Goal: Task Accomplishment & Management: Manage account settings

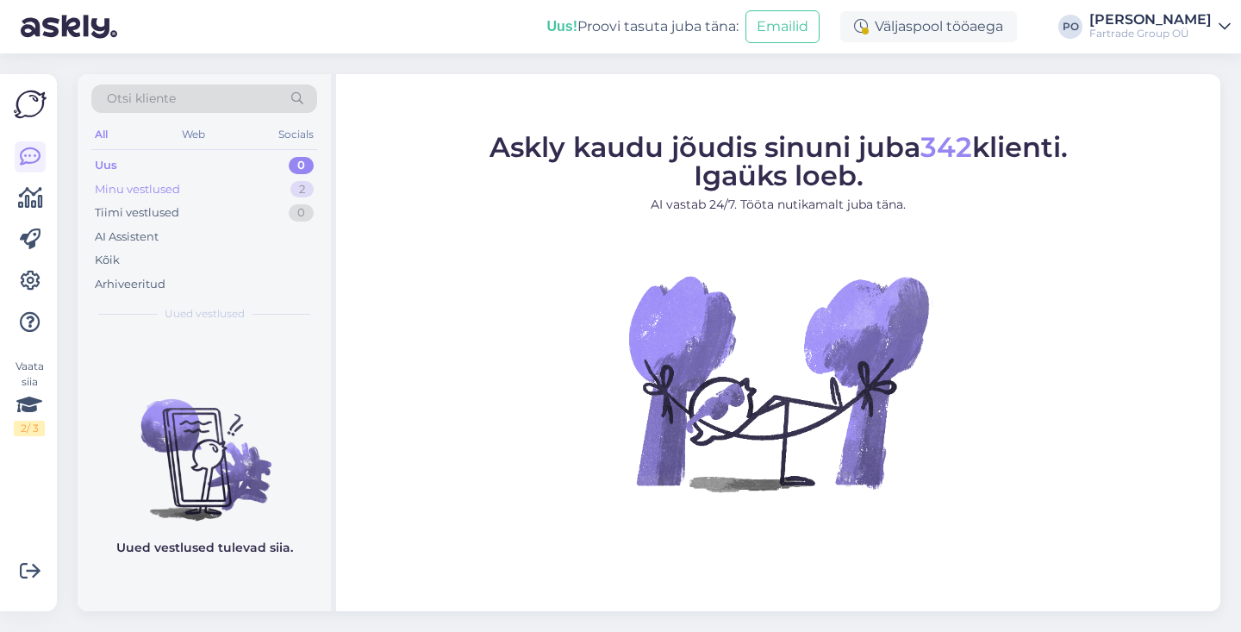
click at [206, 185] on div "Minu vestlused 2" at bounding box center [204, 190] width 226 height 24
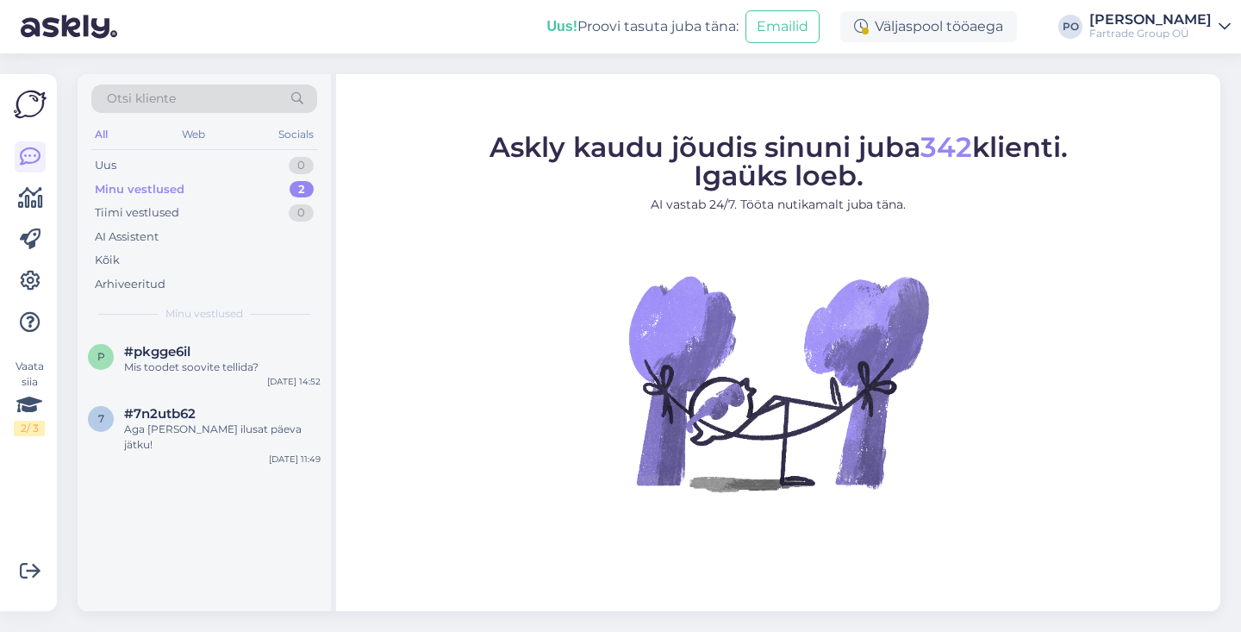
drag, startPoint x: 246, startPoint y: 357, endPoint x: 334, endPoint y: 355, distance: 87.9
click at [246, 357] on div "#pkgge6il" at bounding box center [222, 352] width 196 height 16
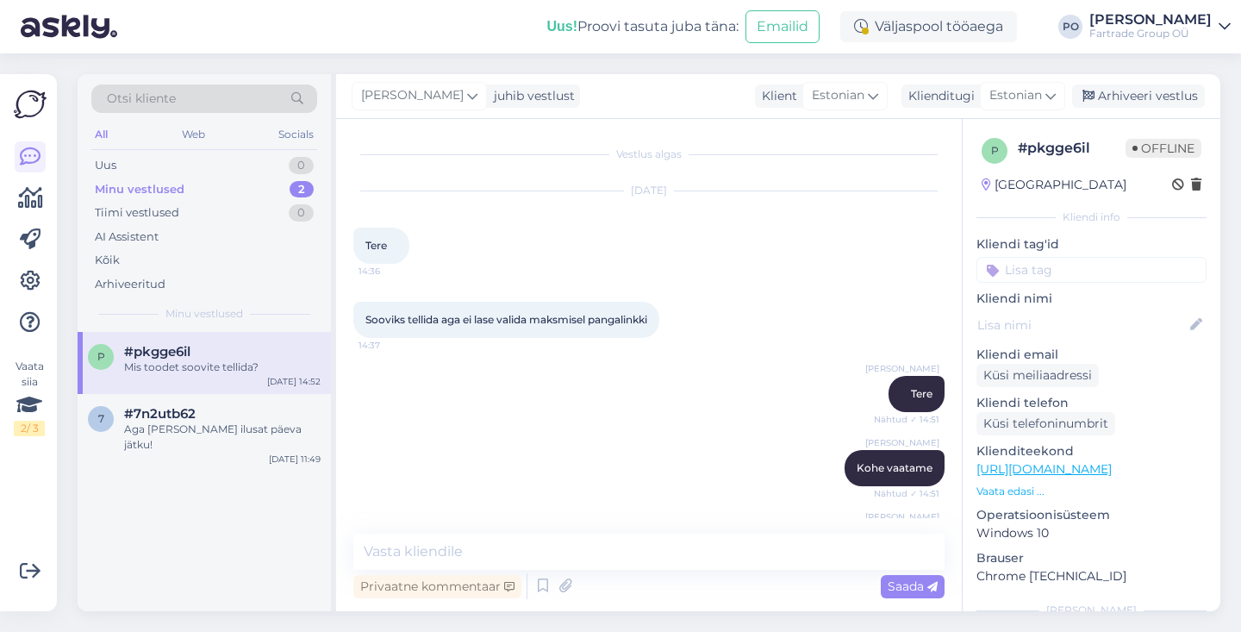
scroll to position [61, 0]
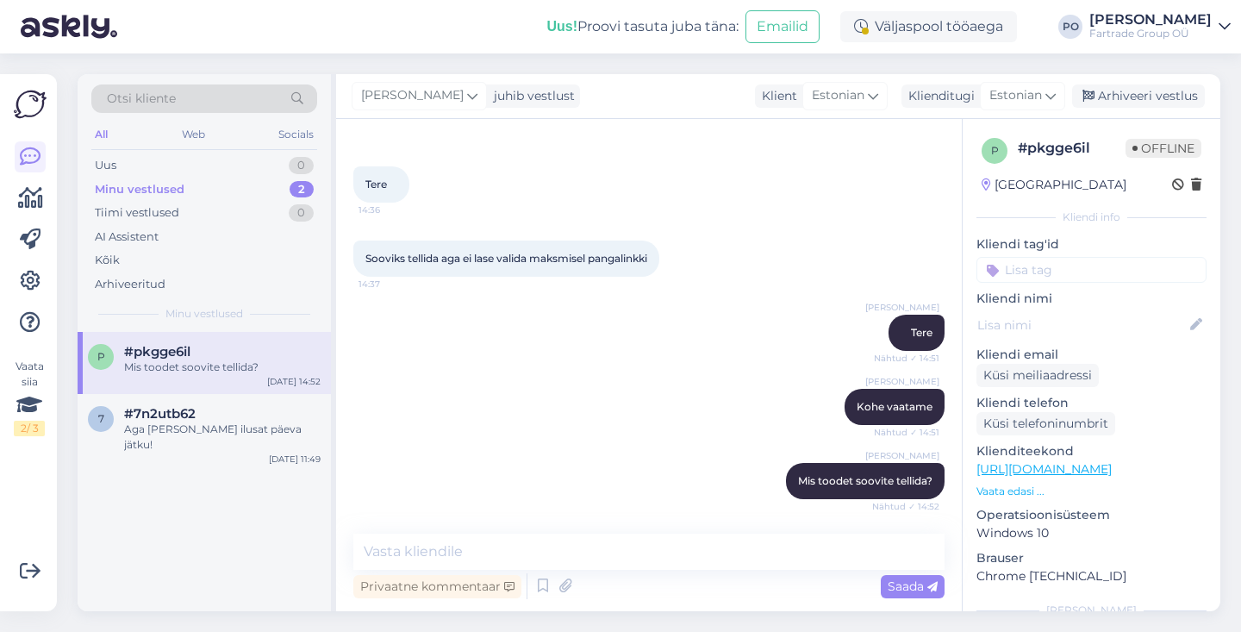
click at [1031, 491] on p "Vaata edasi ..." at bounding box center [1091, 491] width 230 height 16
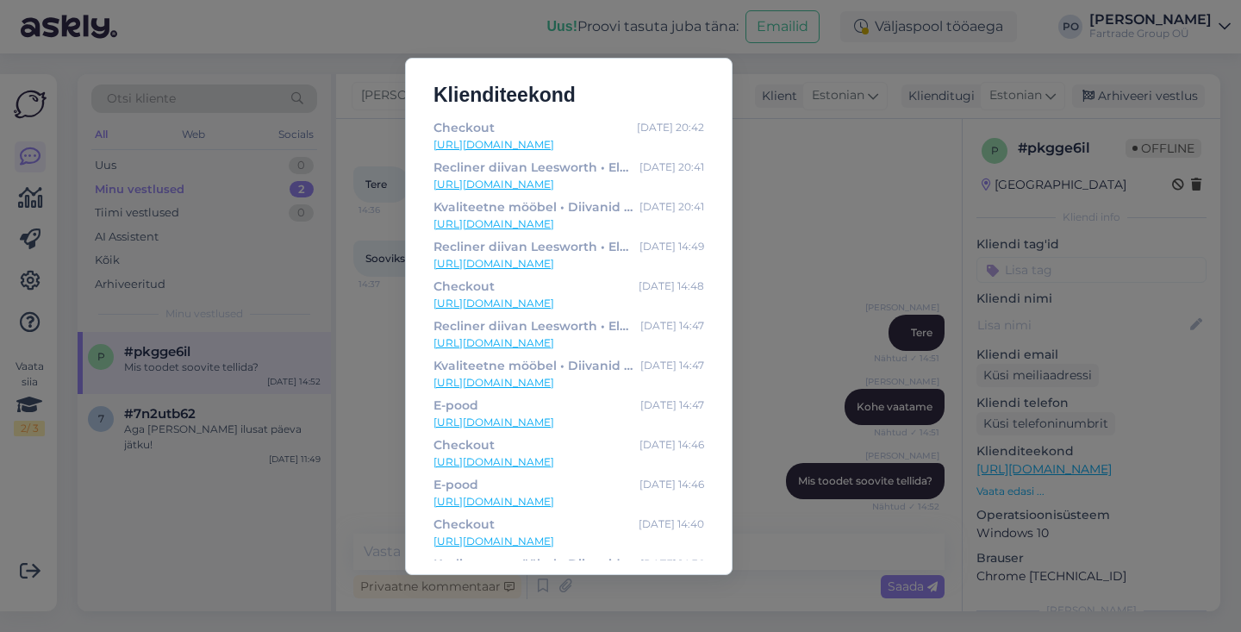
click at [823, 242] on div "Klienditeekond Checkout [DATE] 20:42 [URL][DOMAIN_NAME] Recliner diivan Leeswor…" at bounding box center [620, 316] width 1241 height 632
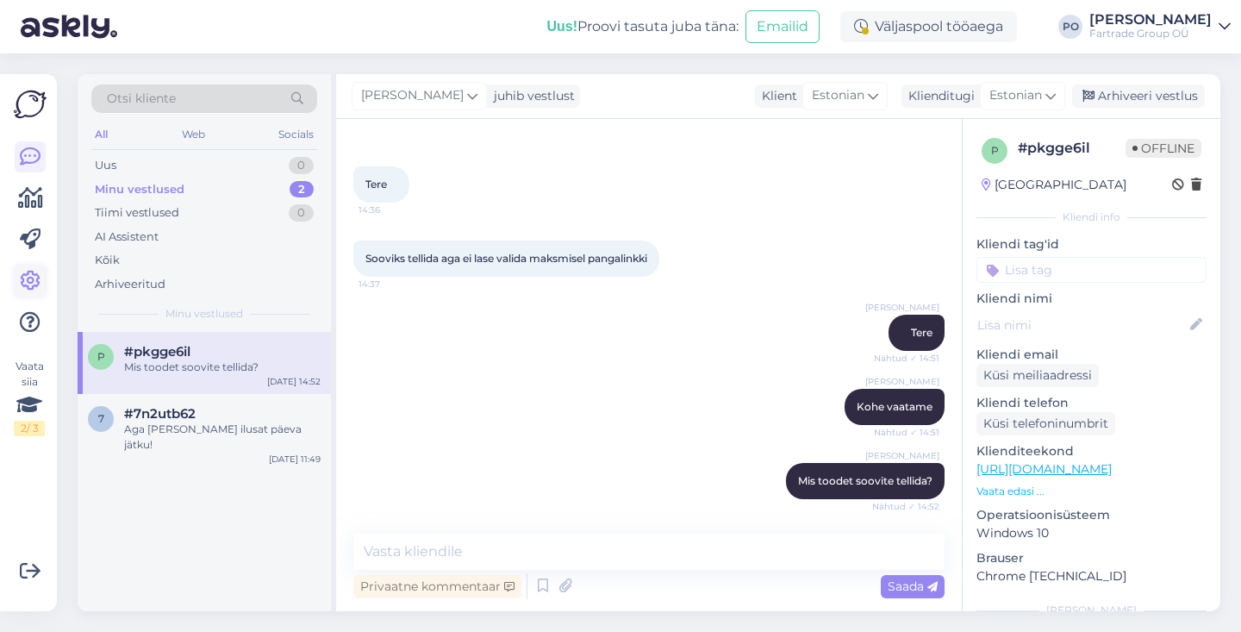
click at [29, 283] on icon at bounding box center [30, 281] width 21 height 21
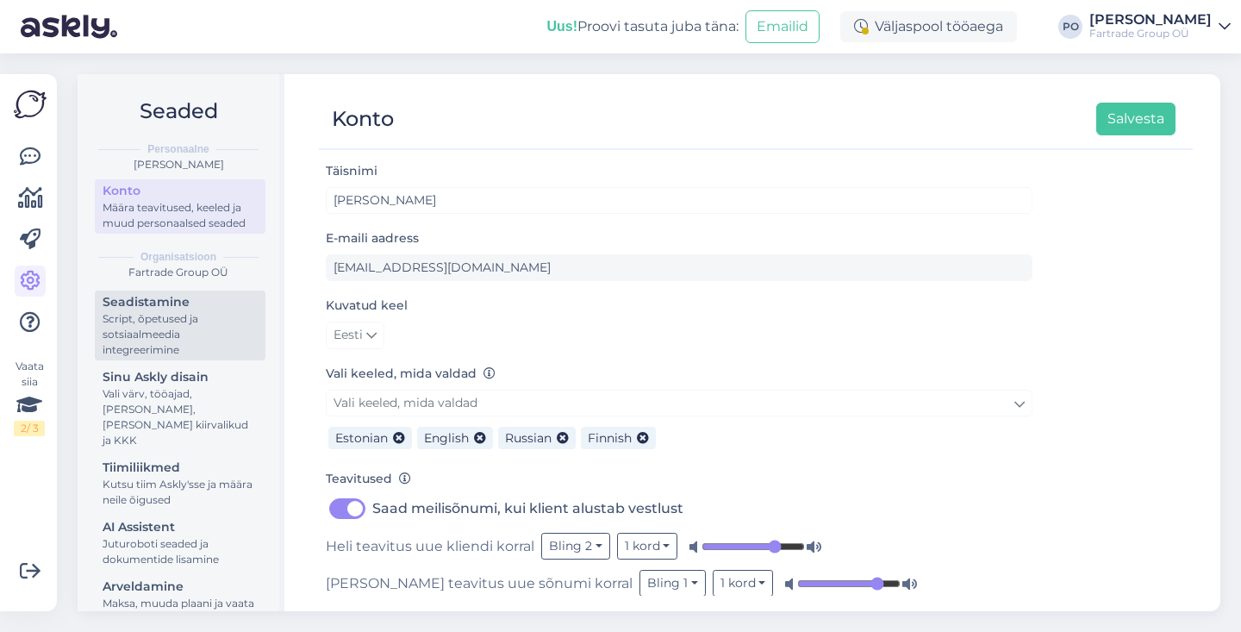
click at [197, 339] on div "Script, õpetused ja sotsiaalmeedia integreerimine" at bounding box center [180, 334] width 155 height 47
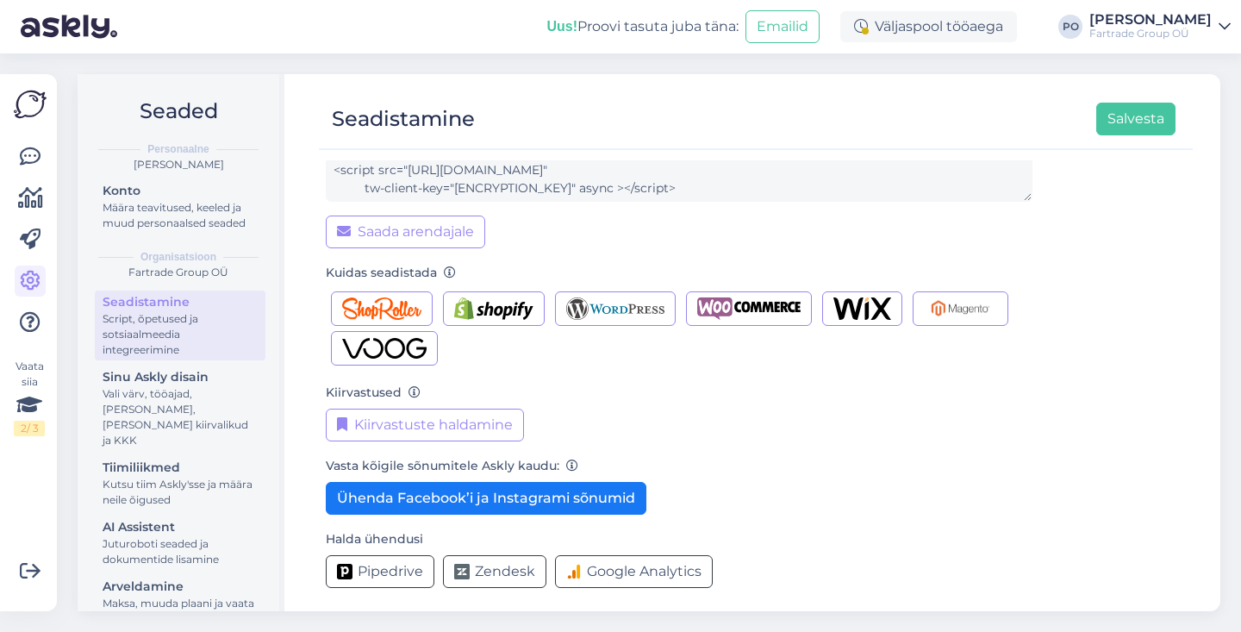
scroll to position [171, 0]
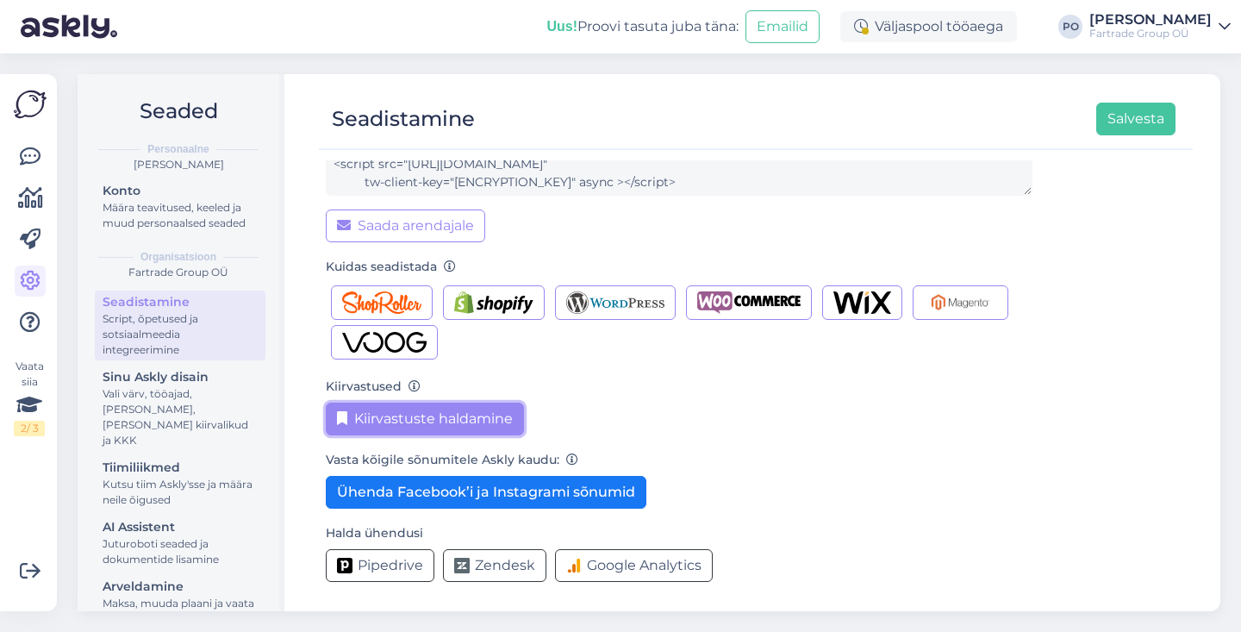
click at [497, 414] on button "Kiirvastuste haldamine" at bounding box center [425, 418] width 198 height 33
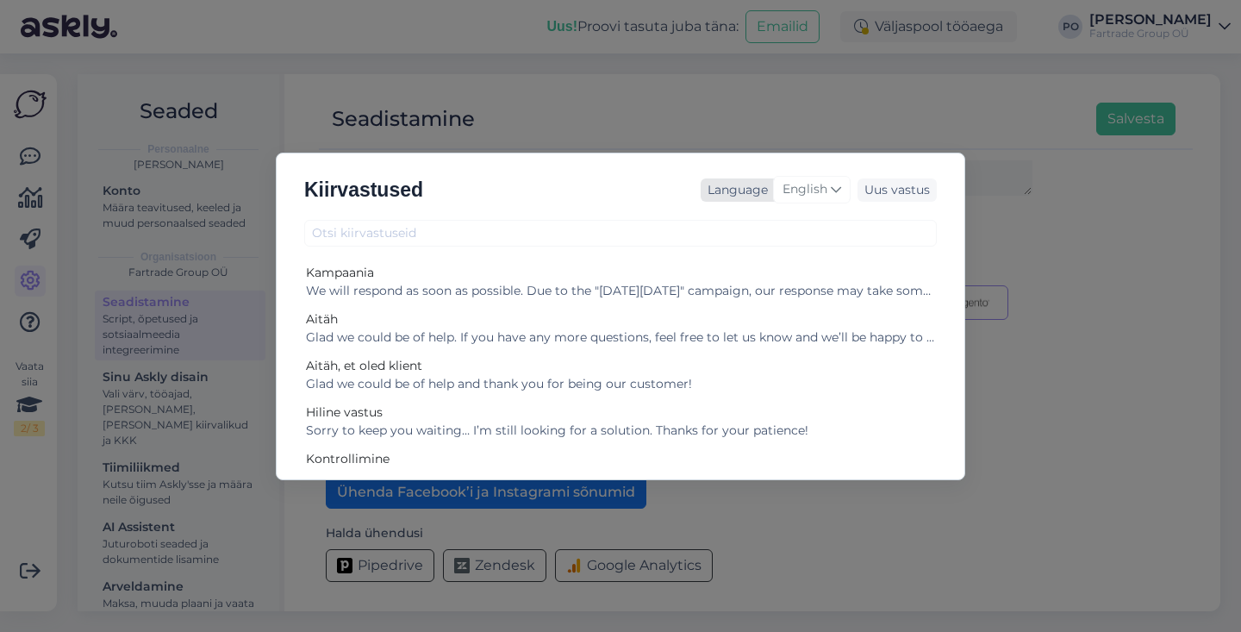
click at [838, 192] on icon at bounding box center [836, 189] width 10 height 19
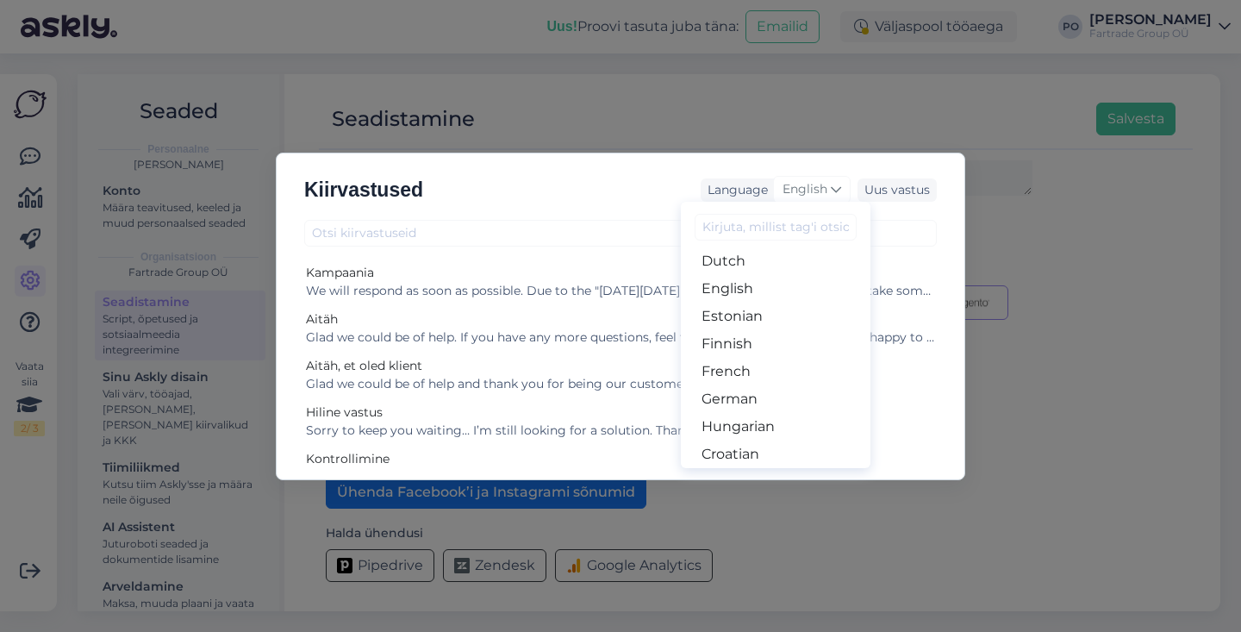
scroll to position [164, 0]
click at [778, 321] on link "Estonian" at bounding box center [776, 323] width 190 height 28
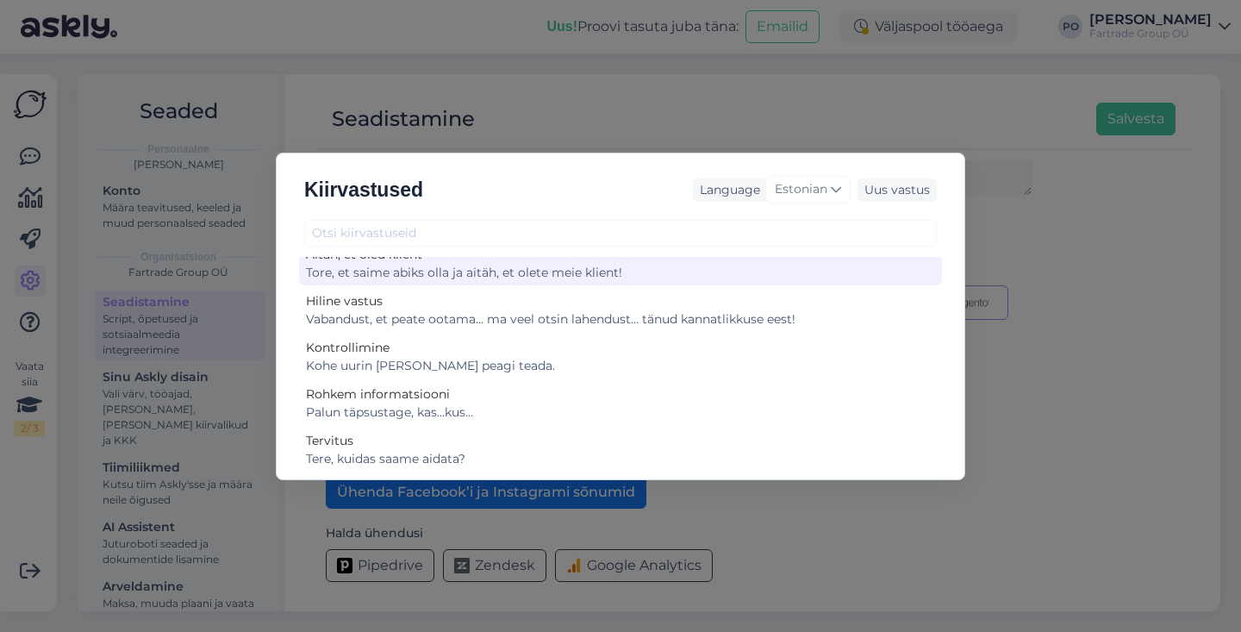
scroll to position [124, 0]
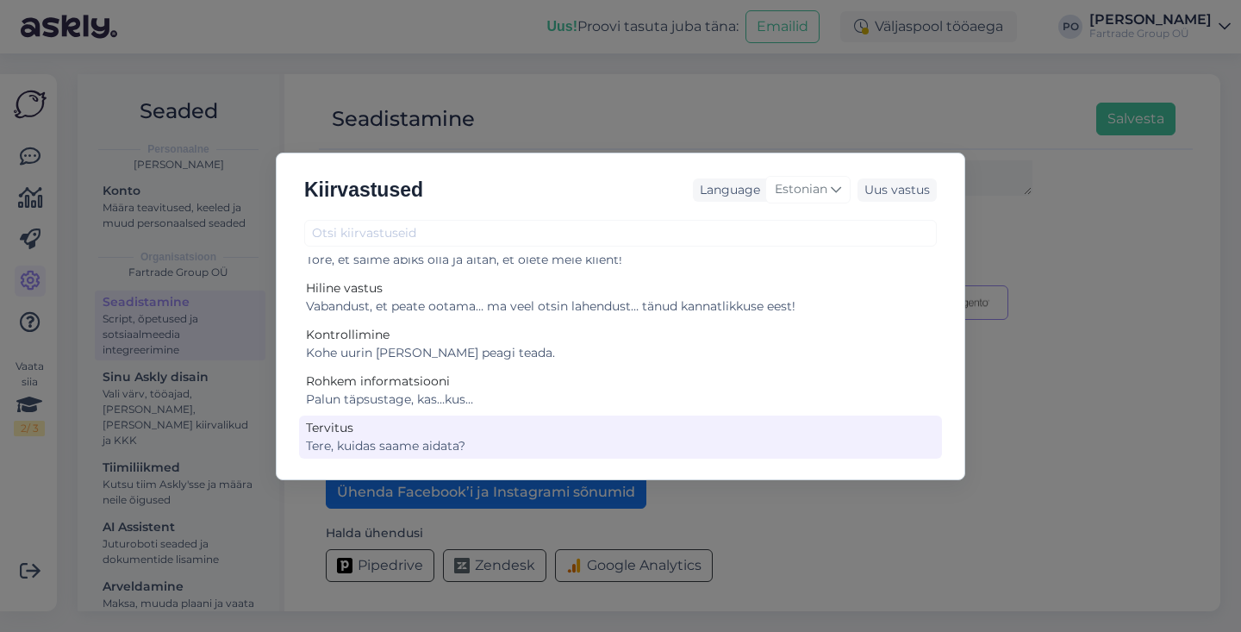
click at [419, 433] on div "Tervitus" at bounding box center [620, 428] width 629 height 18
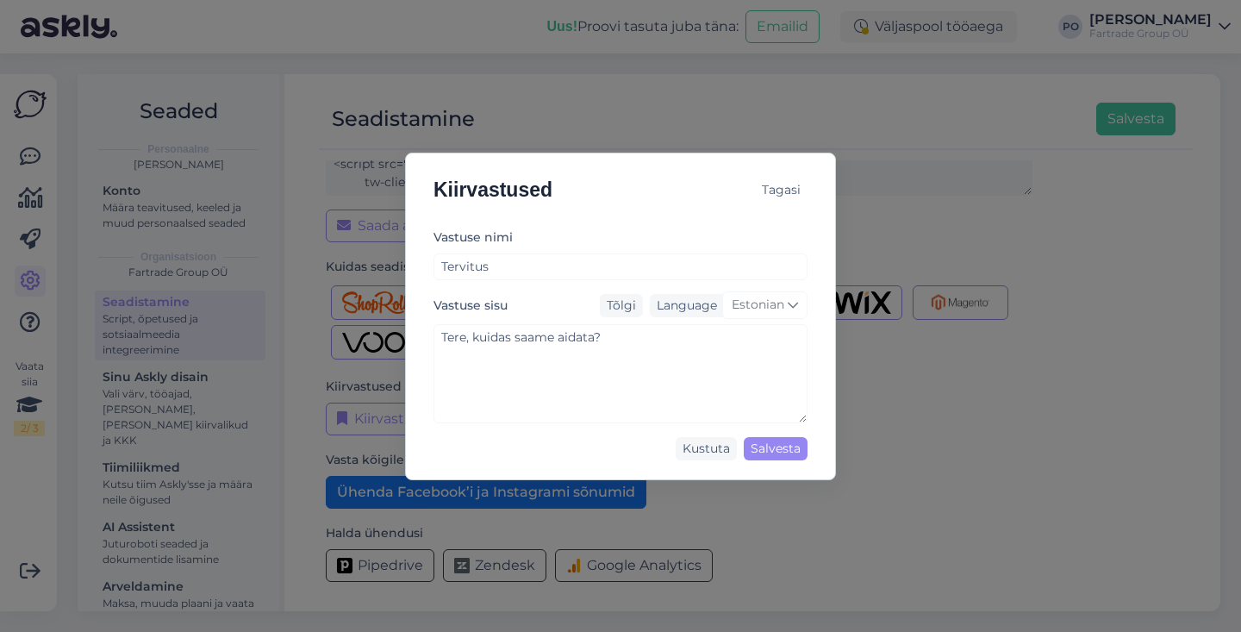
click at [782, 186] on div "Tagasi" at bounding box center [781, 189] width 53 height 23
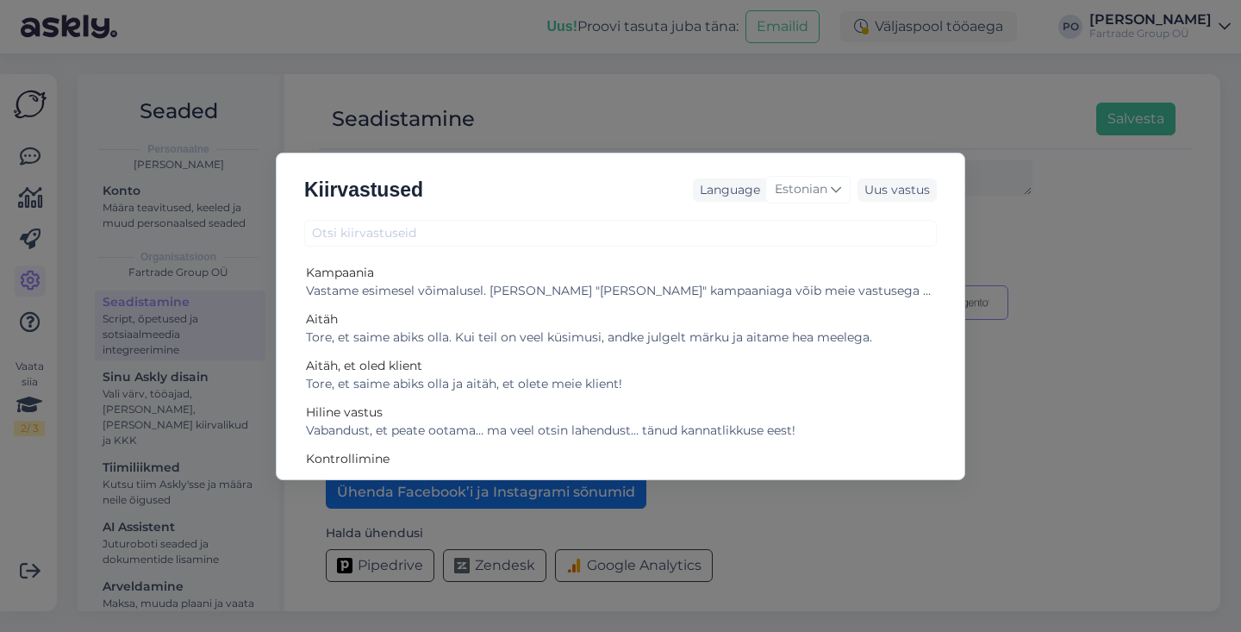
click at [1009, 213] on div "Kiirvastused Language Estonian Uus vastus Kampaania Vastame esimesel võimalusel…" at bounding box center [620, 316] width 1241 height 632
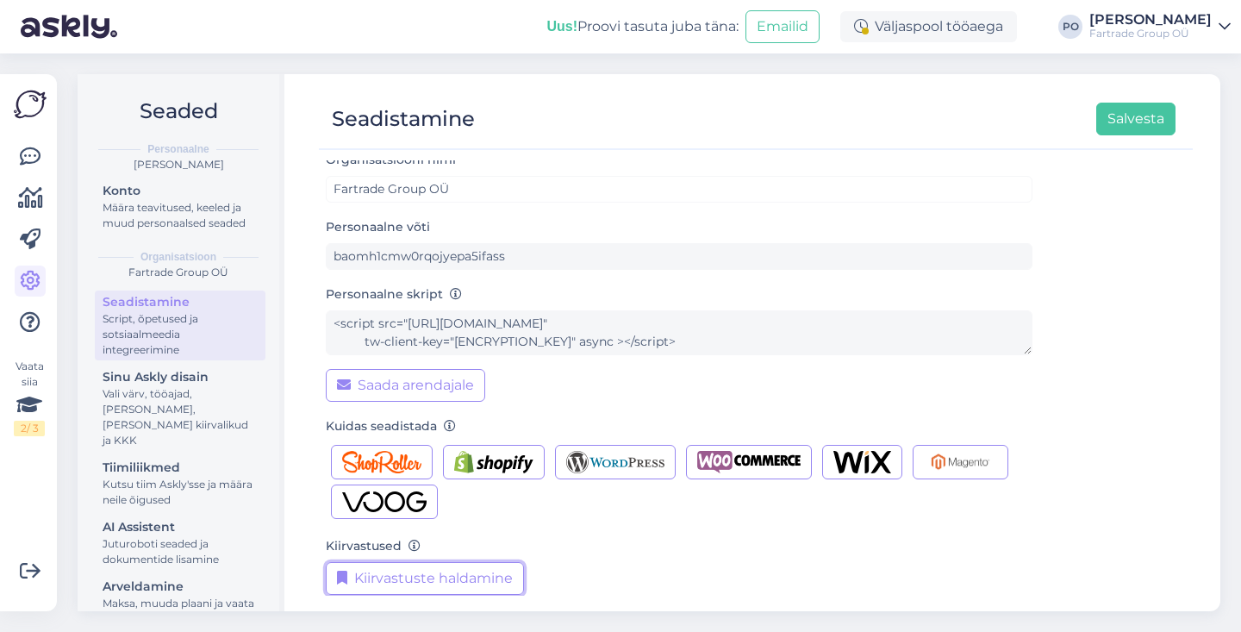
scroll to position [0, 0]
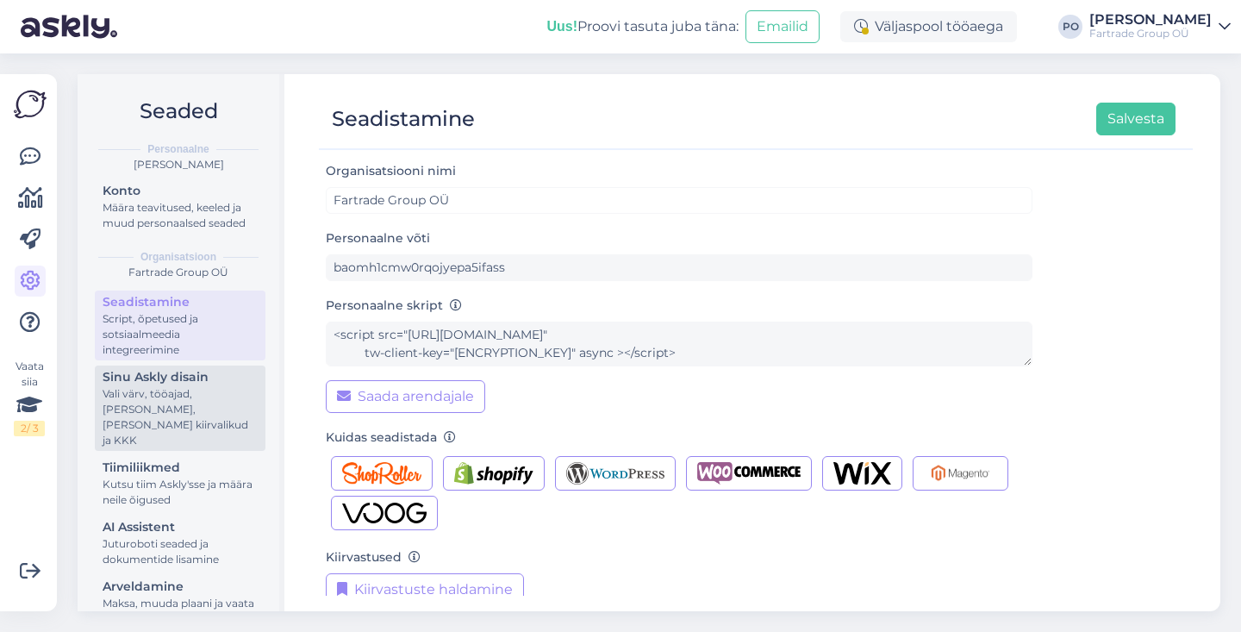
click at [184, 410] on div "Vali värv, tööajad, [PERSON_NAME], [PERSON_NAME] kiirvalikud ja KKK" at bounding box center [180, 417] width 155 height 62
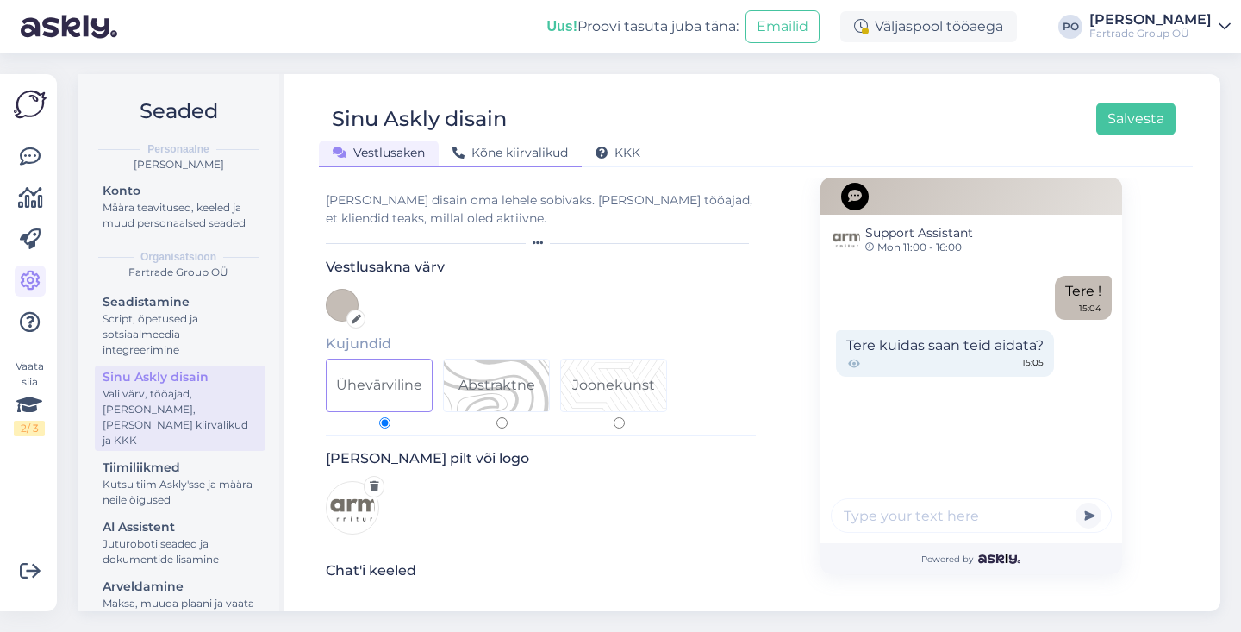
click at [528, 152] on span "Kõne kiirvalikud" at bounding box center [509, 153] width 115 height 16
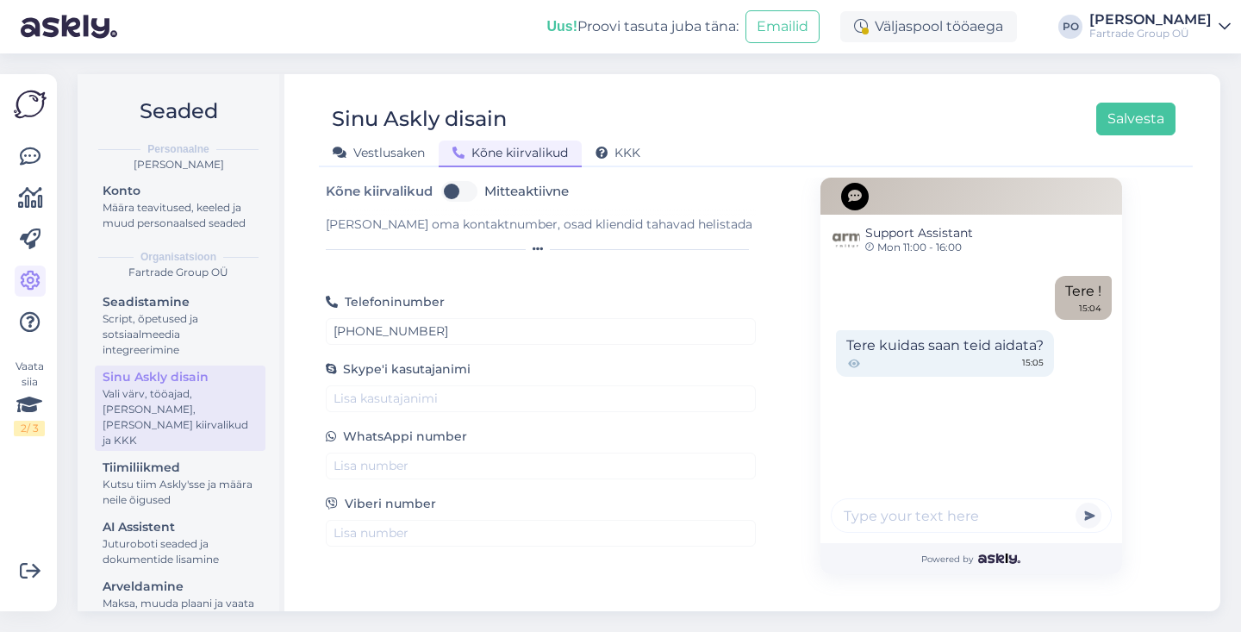
click at [484, 190] on label "Mitteaktiivne" at bounding box center [526, 192] width 84 height 28
click at [470, 190] on input "Mitteaktiivne" at bounding box center [459, 192] width 43 height 28
checkbox input "true"
click at [442, 227] on div "[PERSON_NAME] oma kontaktnumber, osad kliendid tahavad helistada" at bounding box center [541, 224] width 430 height 18
click at [1142, 117] on button "Salvesta" at bounding box center [1135, 119] width 79 height 33
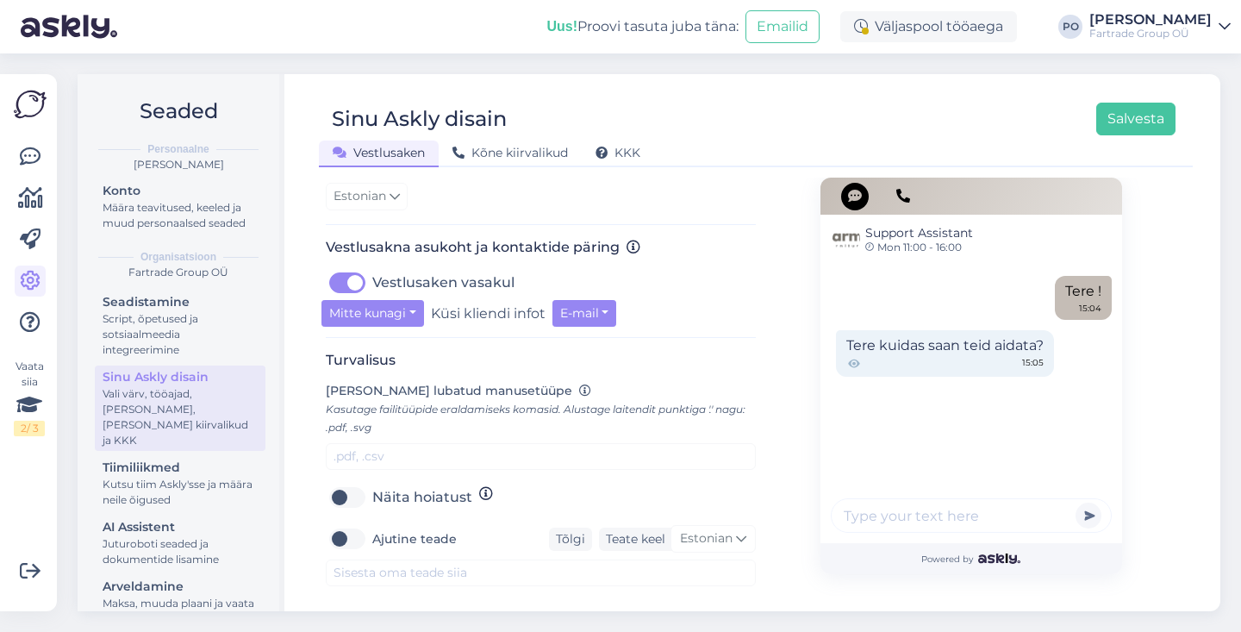
scroll to position [543, 0]
click at [408, 308] on button "Mitte kunagi" at bounding box center [372, 311] width 103 height 27
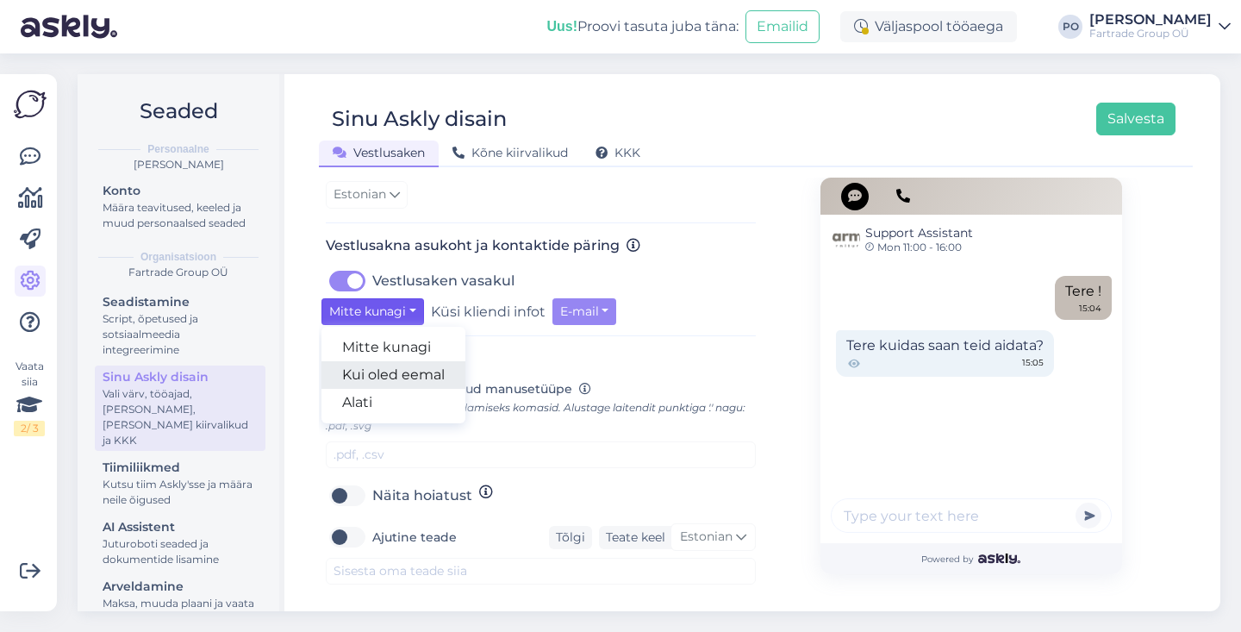
click at [413, 374] on link "Kui oled eemal" at bounding box center [393, 375] width 144 height 28
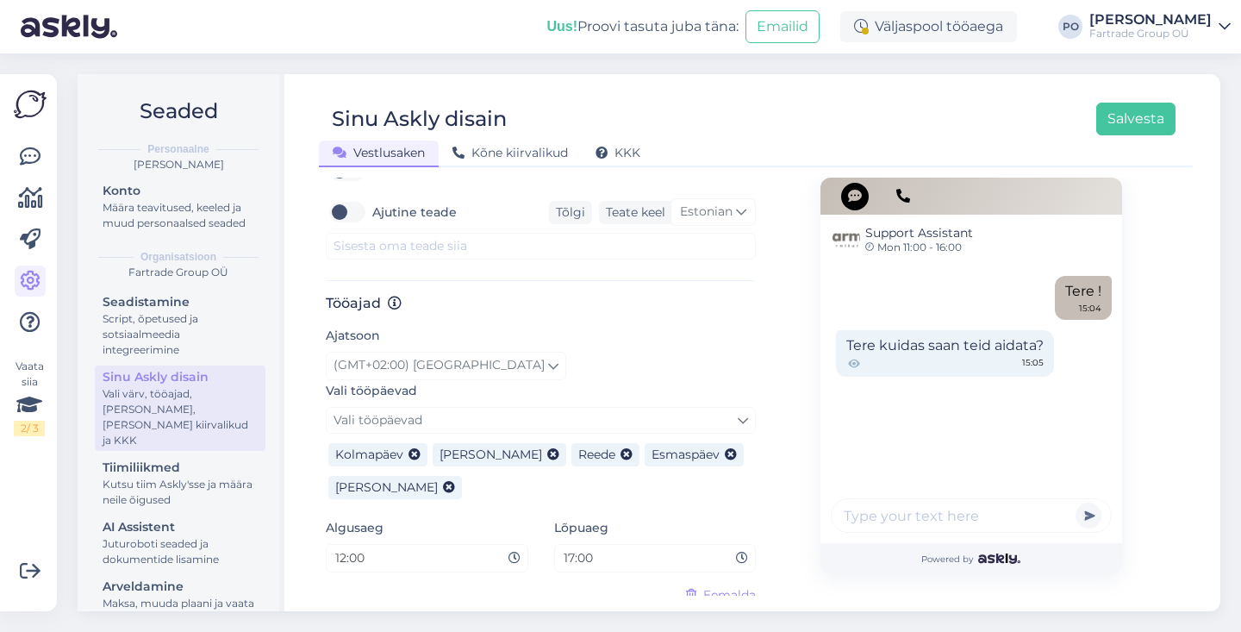
scroll to position [819, 0]
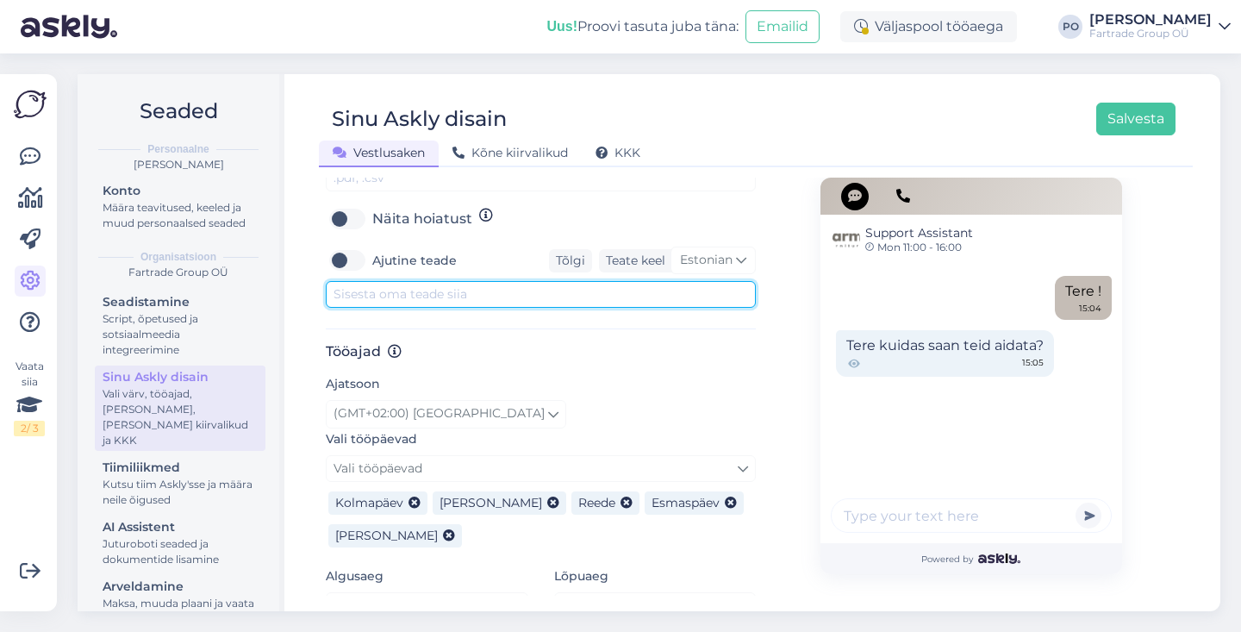
click at [464, 296] on textarea at bounding box center [541, 294] width 430 height 27
type textarea "t"
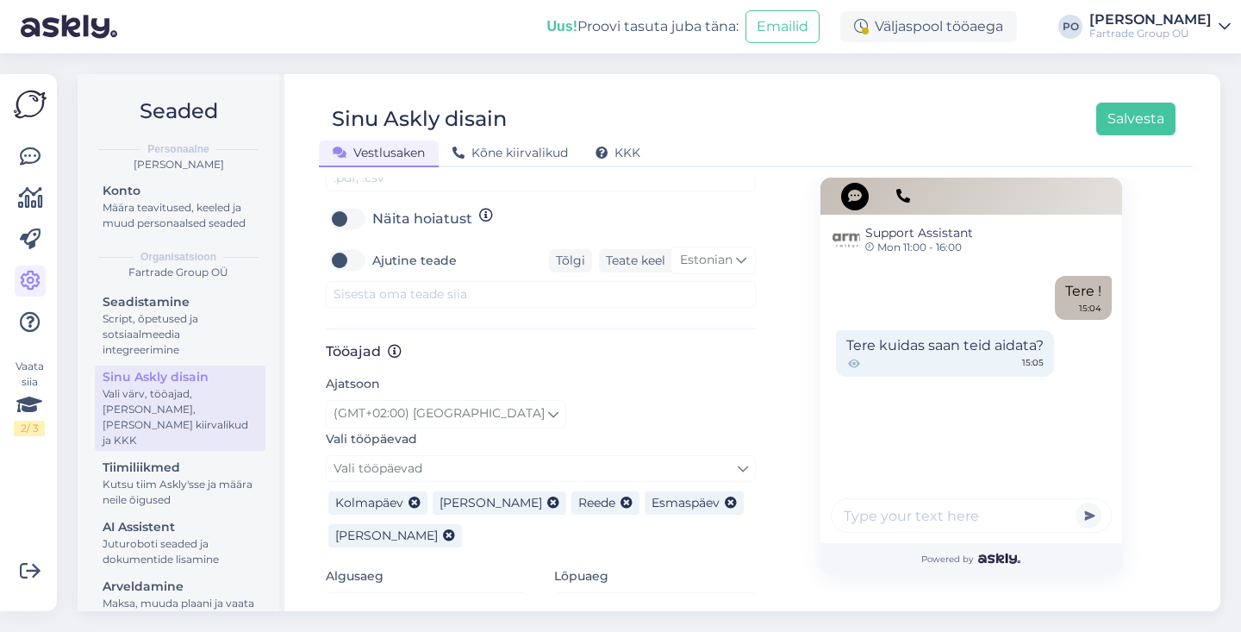
click at [372, 259] on label "Ajutine teade" at bounding box center [414, 260] width 84 height 28
click at [339, 259] on input "Ajutine teade" at bounding box center [347, 260] width 43 height 28
click at [372, 259] on label "Ajutine teade" at bounding box center [414, 260] width 84 height 28
click at [339, 259] on input "Ajutine teade" at bounding box center [347, 260] width 43 height 28
checkbox input "false"
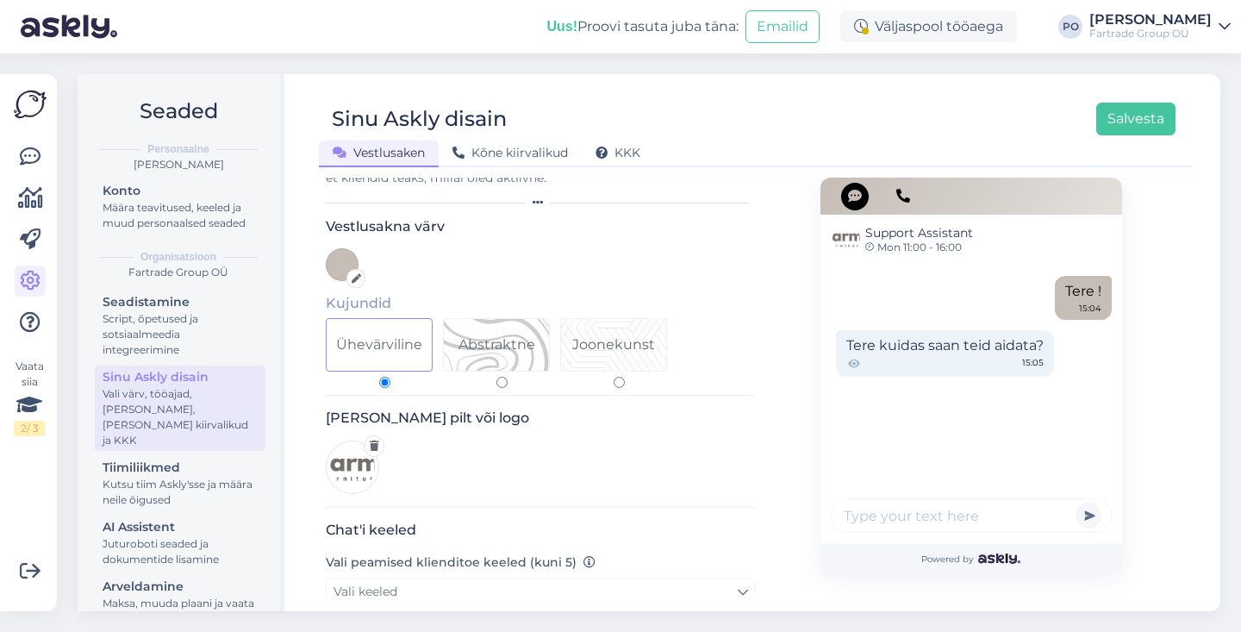
scroll to position [0, 0]
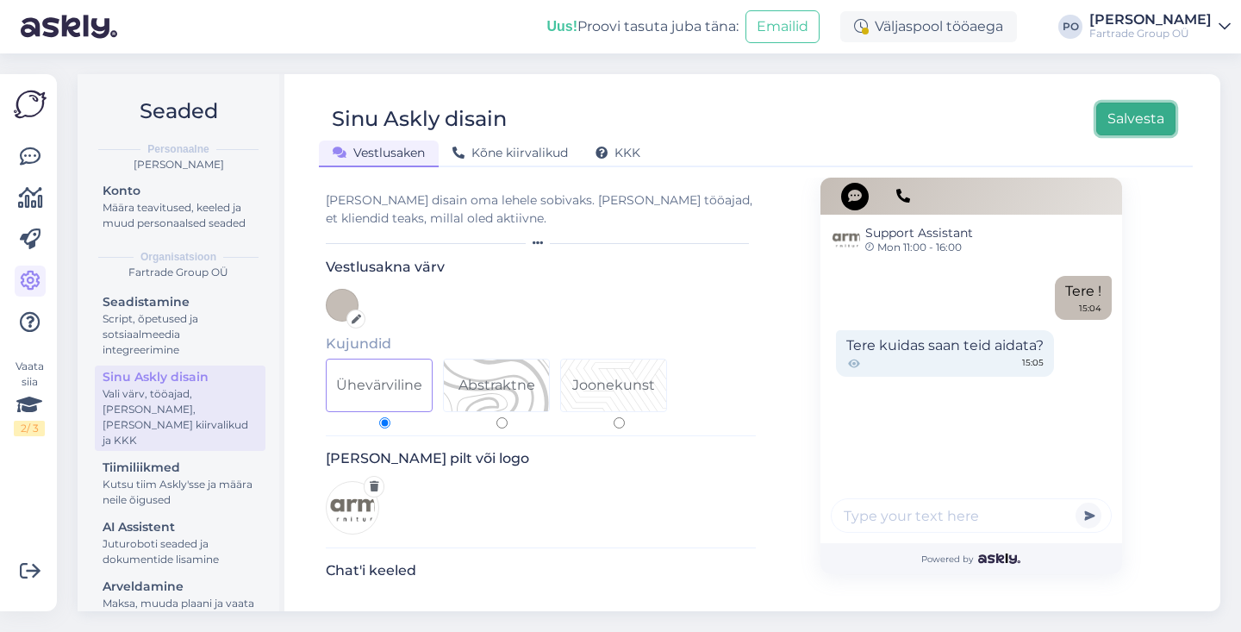
click at [1114, 115] on button "Salvesta" at bounding box center [1135, 119] width 79 height 33
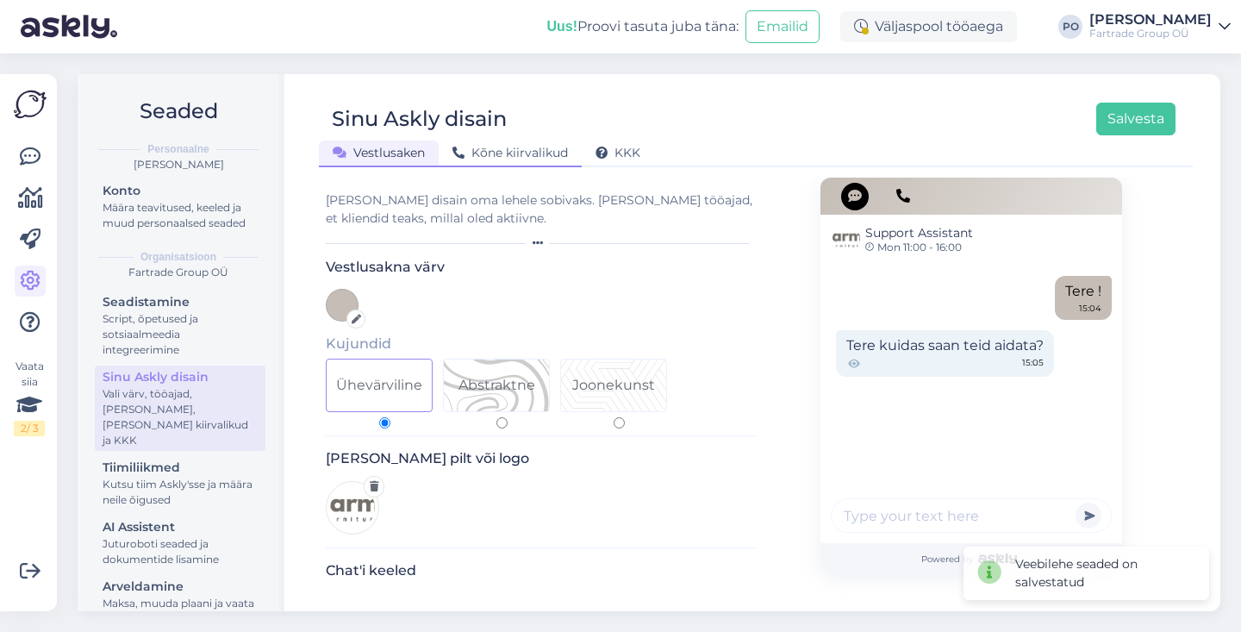
click at [511, 152] on span "Kõne kiirvalikud" at bounding box center [509, 153] width 115 height 16
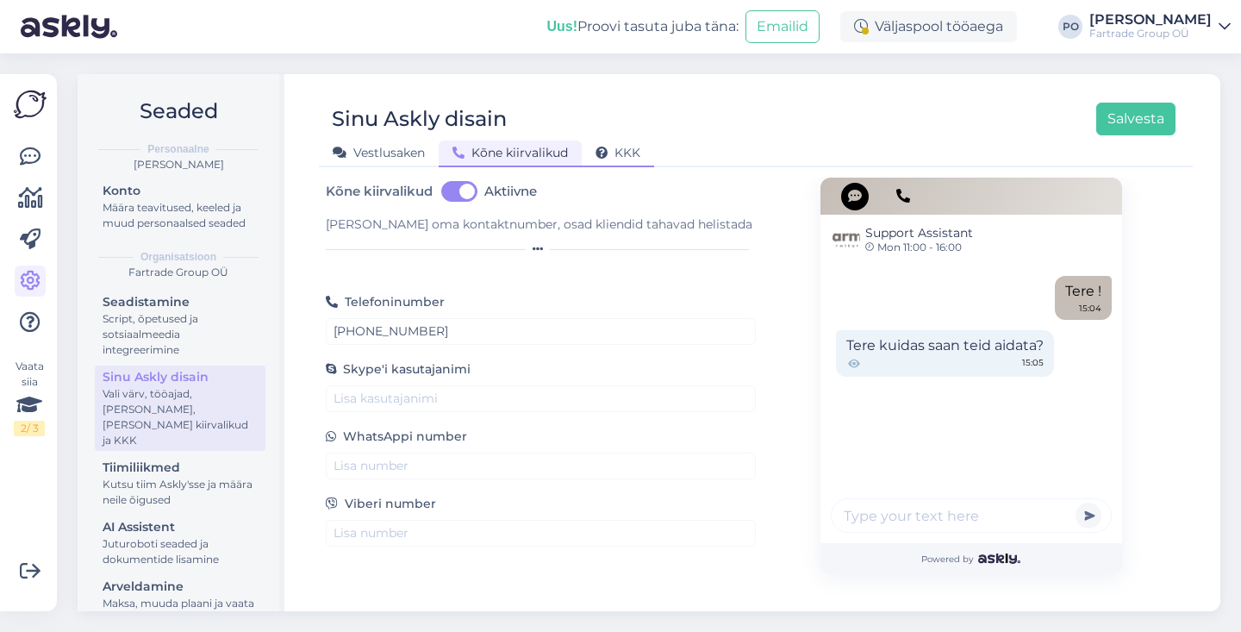
click at [619, 152] on span "KKK" at bounding box center [617, 153] width 45 height 16
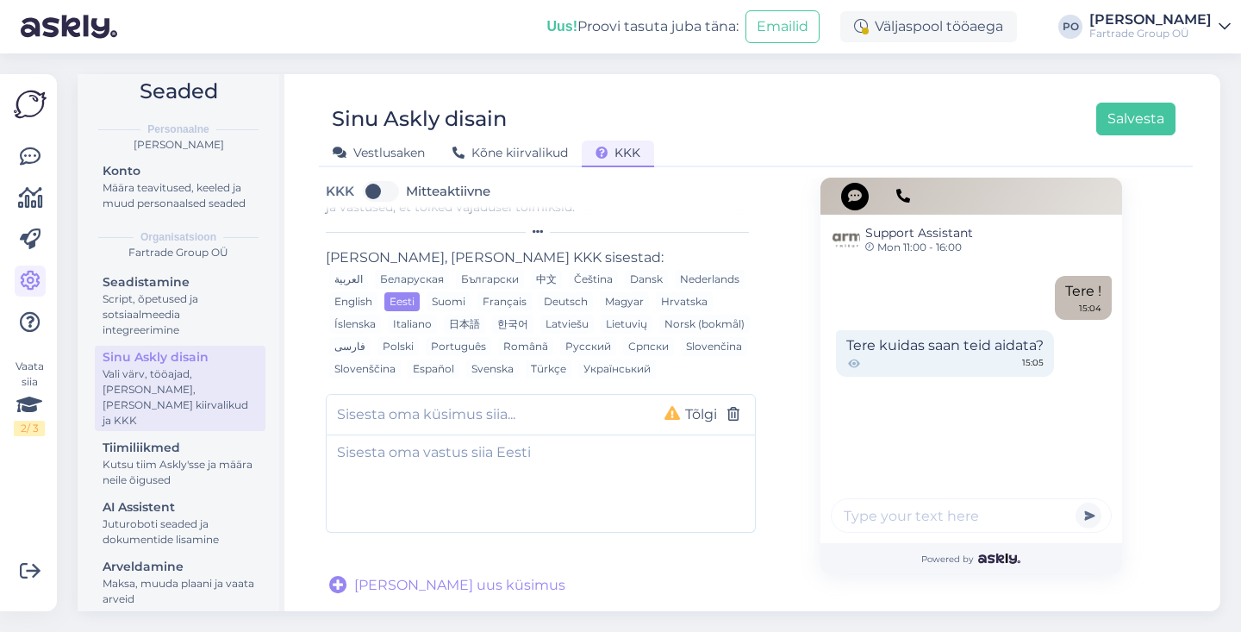
scroll to position [34, 0]
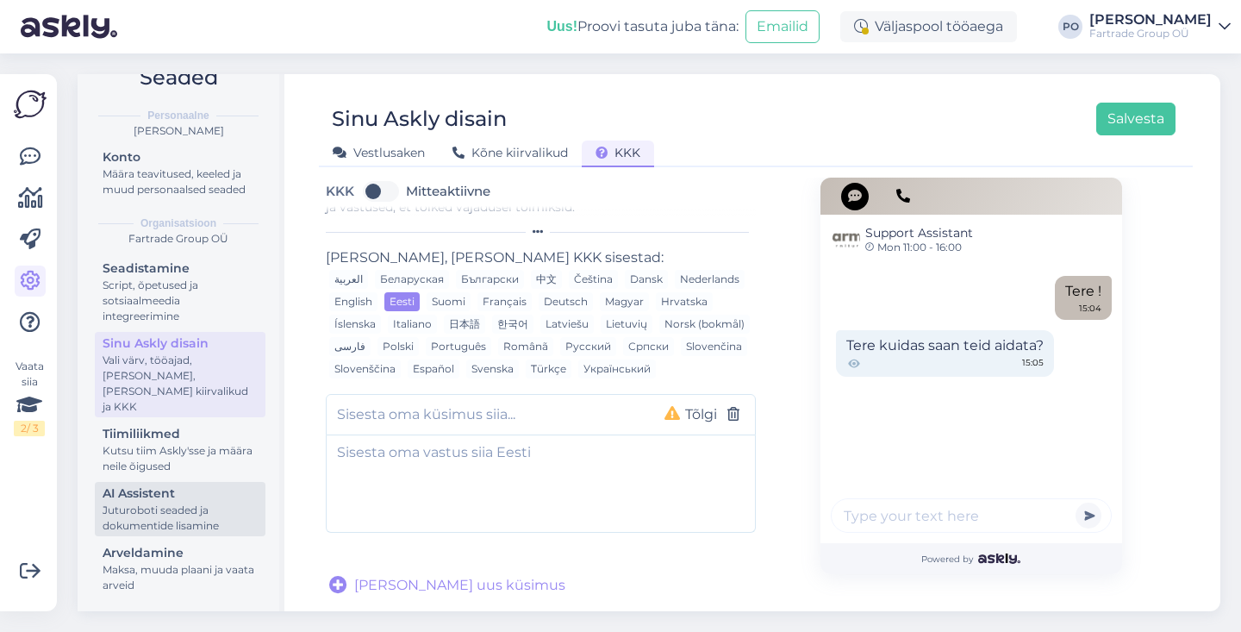
click at [185, 525] on div "Juturoboti seaded ja dokumentide lisamine" at bounding box center [180, 517] width 155 height 31
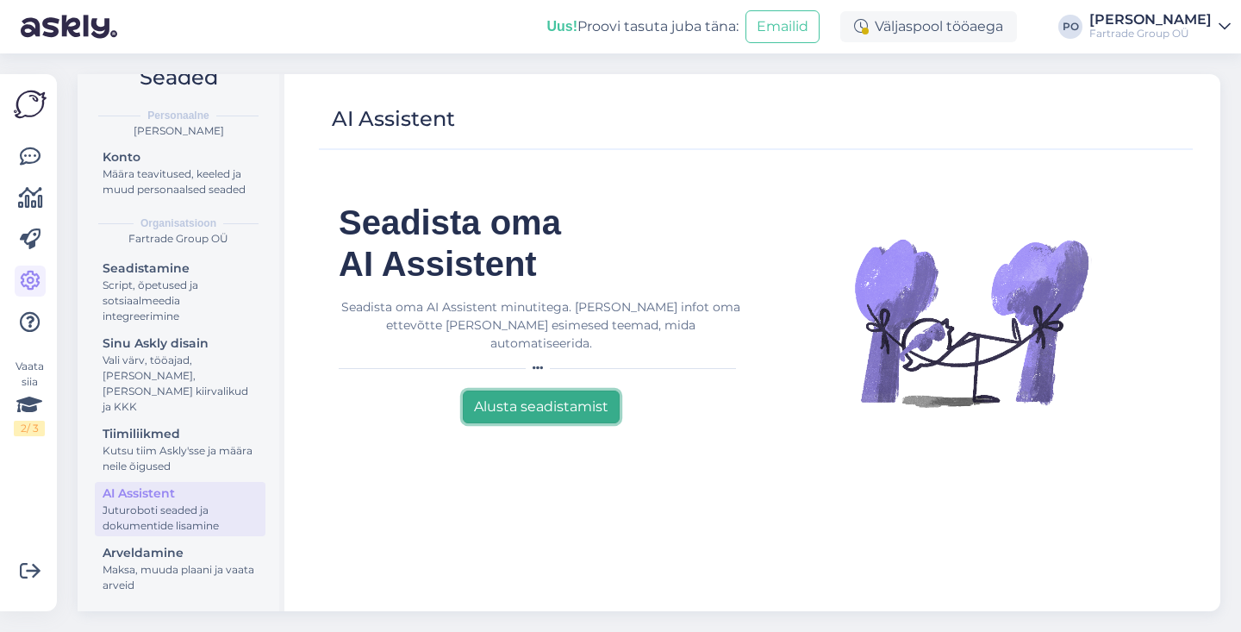
click at [514, 391] on button "Alusta seadistamist" at bounding box center [541, 406] width 157 height 33
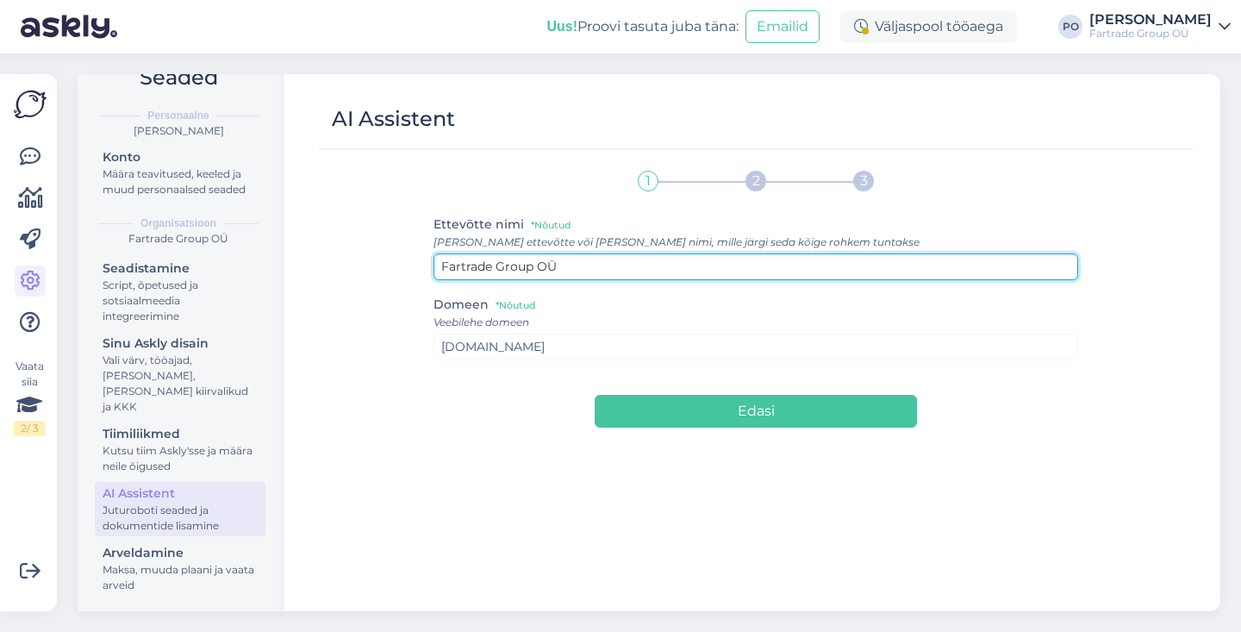
drag, startPoint x: 571, startPoint y: 269, endPoint x: 424, endPoint y: 253, distance: 148.2
click at [422, 251] on div "1 2 3 Ettevõtte nimi *Nõutud [PERSON_NAME] ettevõtte või [PERSON_NAME] nimi, mi…" at bounding box center [756, 377] width 860 height 435
type input "Charma"
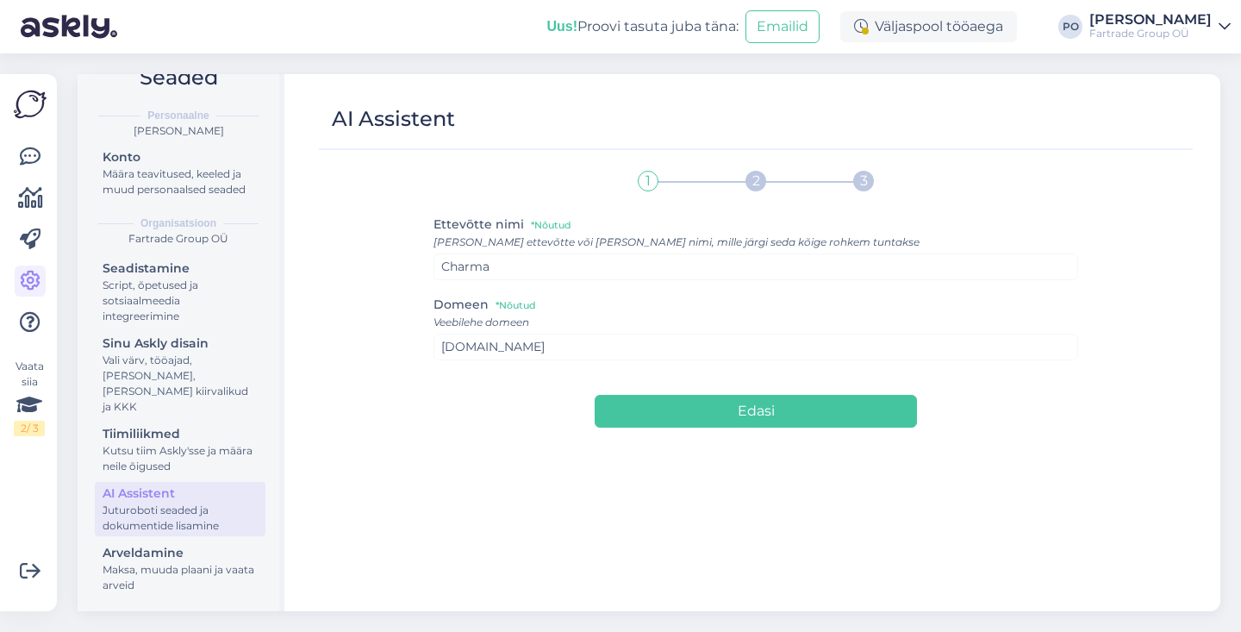
click at [645, 296] on div "Domeen *Nõutud Veebilehe domeen [DOMAIN_NAME]" at bounding box center [755, 327] width 645 height 66
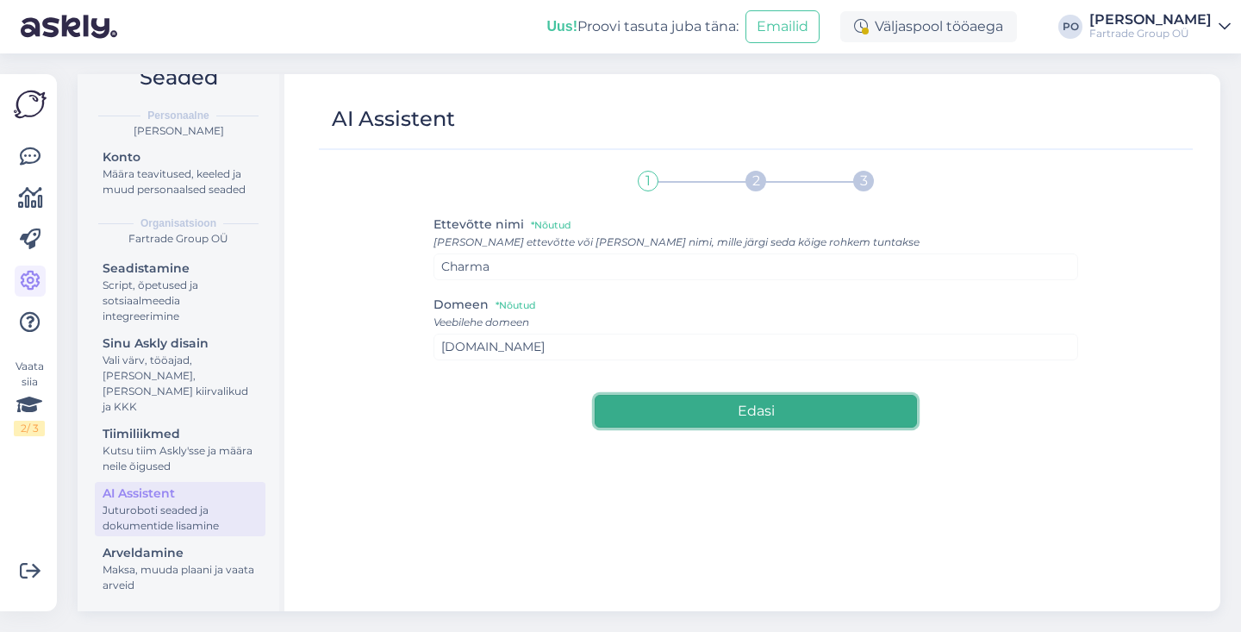
click at [712, 412] on button "Edasi" at bounding box center [756, 411] width 322 height 33
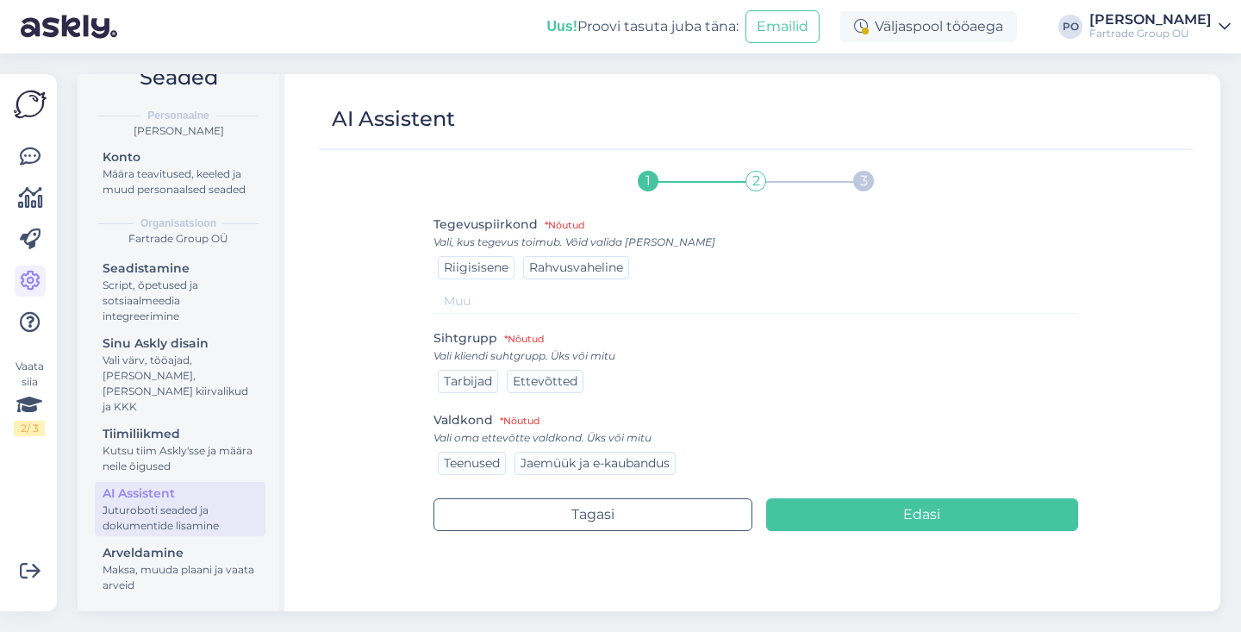
click at [452, 269] on span "Riigisisene" at bounding box center [476, 267] width 65 height 16
click at [475, 380] on span "Tarbijad" at bounding box center [468, 381] width 48 height 16
click at [646, 461] on span "Jaemüük ja e-kaubandus" at bounding box center [594, 463] width 149 height 16
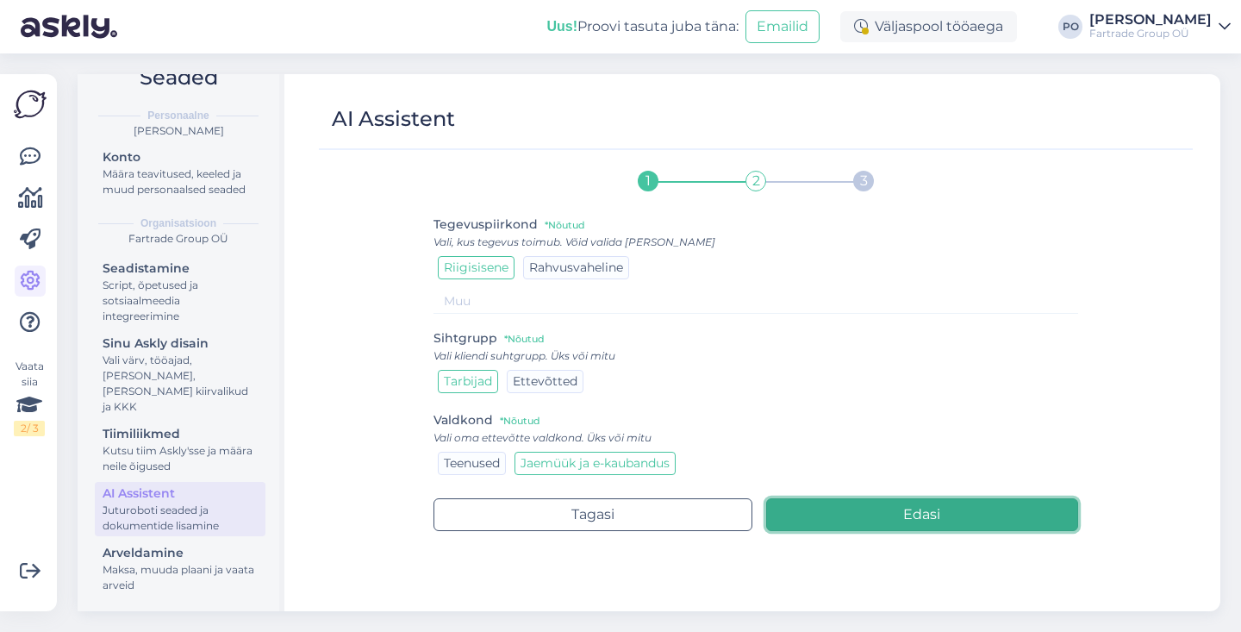
click at [900, 508] on button "Edasi" at bounding box center [922, 514] width 313 height 33
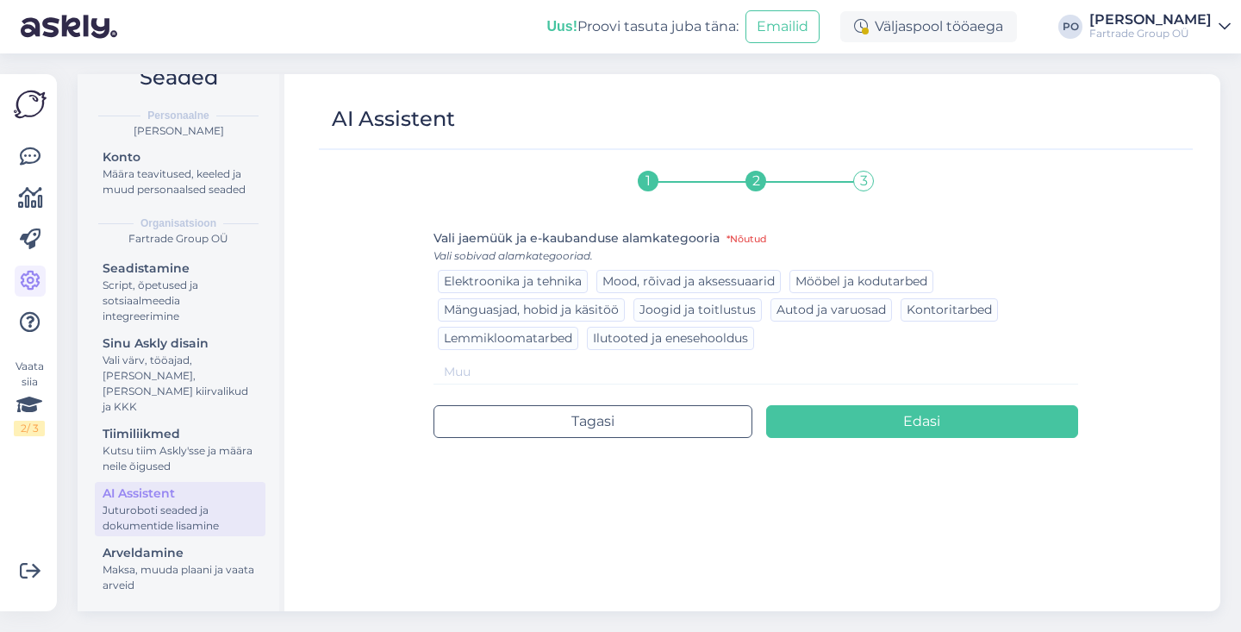
click at [875, 277] on span "Mööbel ja kodutarbed" at bounding box center [861, 281] width 132 height 16
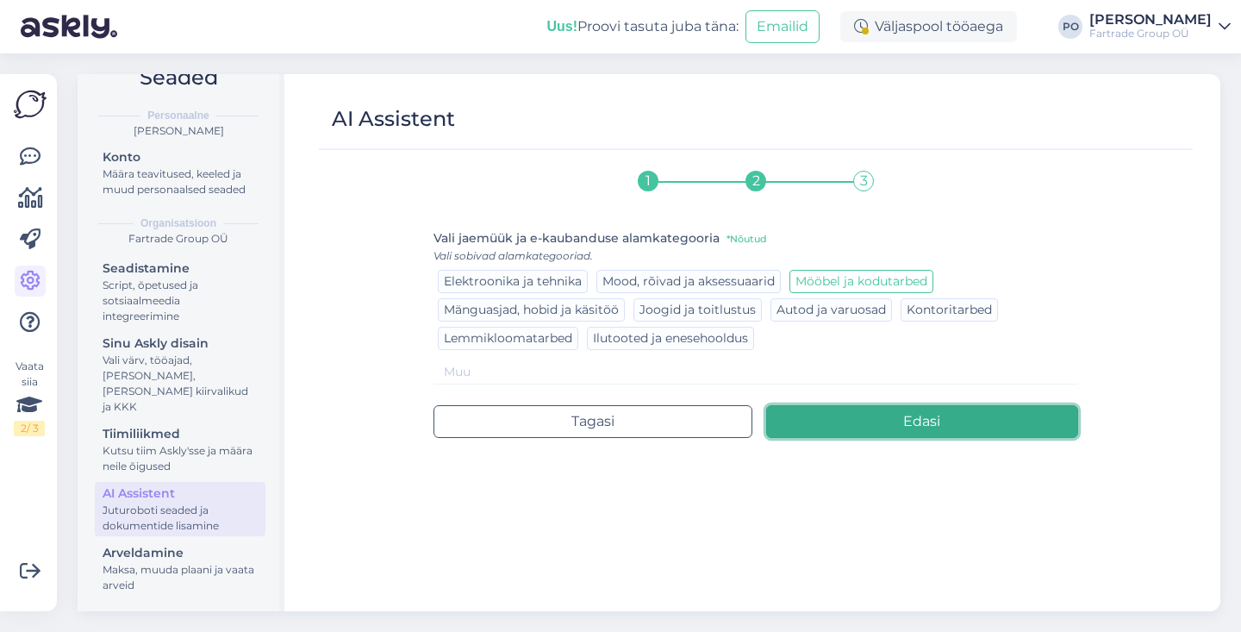
click at [881, 421] on button "Edasi" at bounding box center [922, 421] width 313 height 33
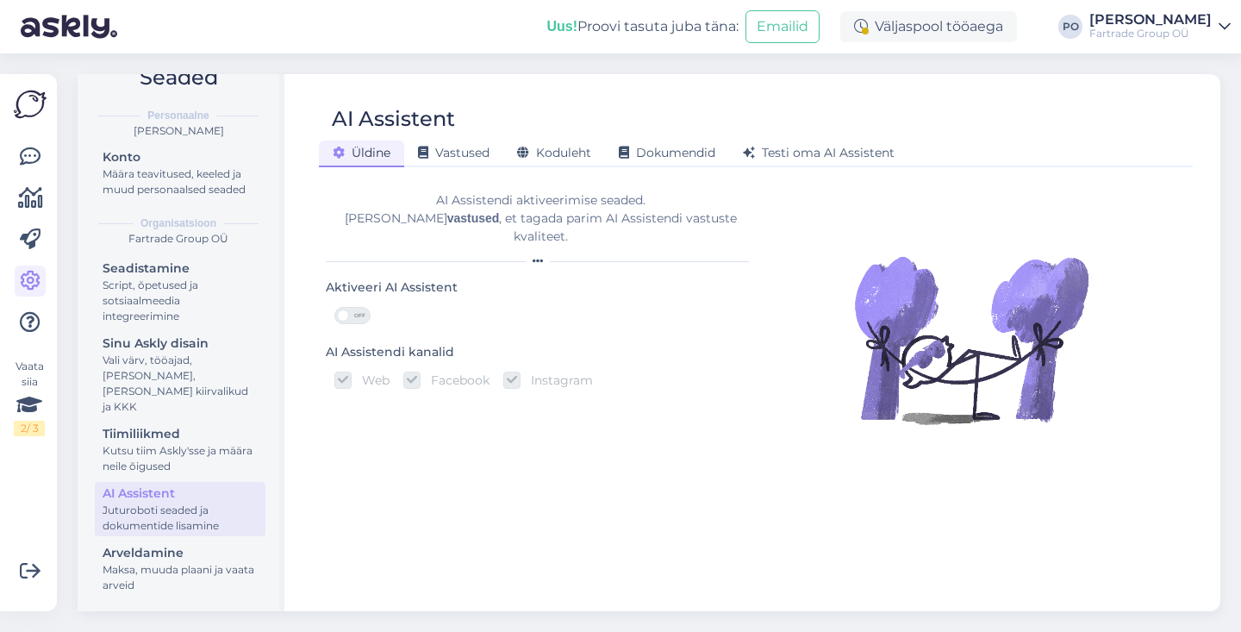
click at [368, 308] on span "OFF" at bounding box center [359, 316] width 21 height 16
click at [334, 307] on input "OFF" at bounding box center [334, 307] width 0 height 0
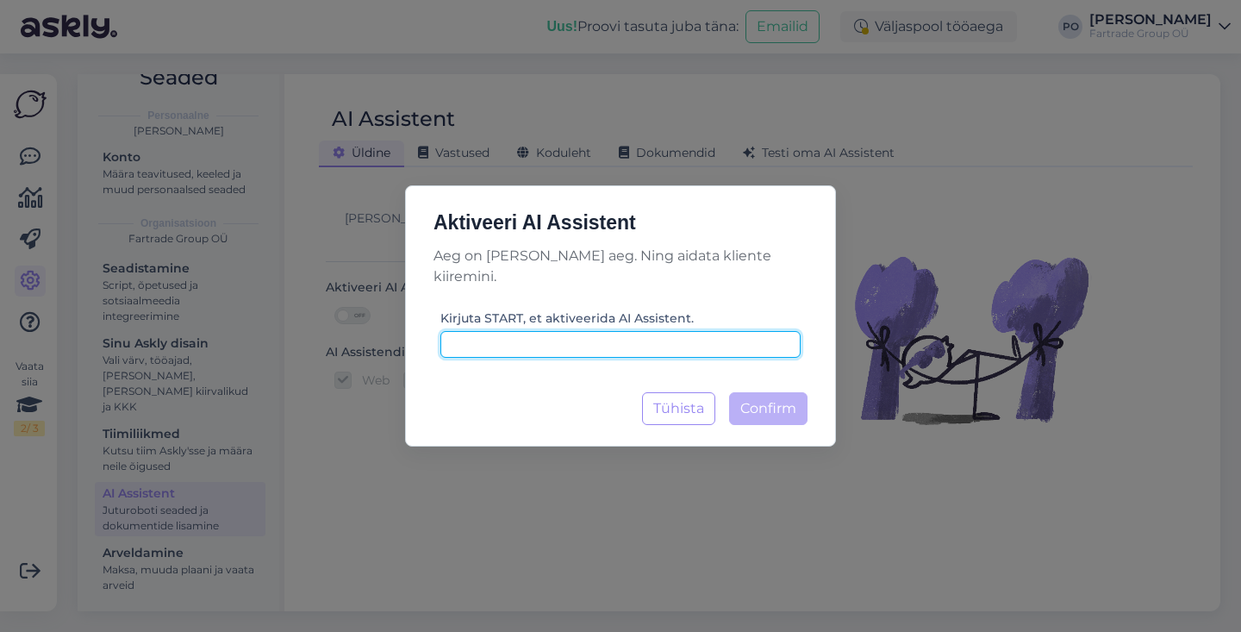
click at [638, 343] on input at bounding box center [620, 344] width 360 height 27
type input "START"
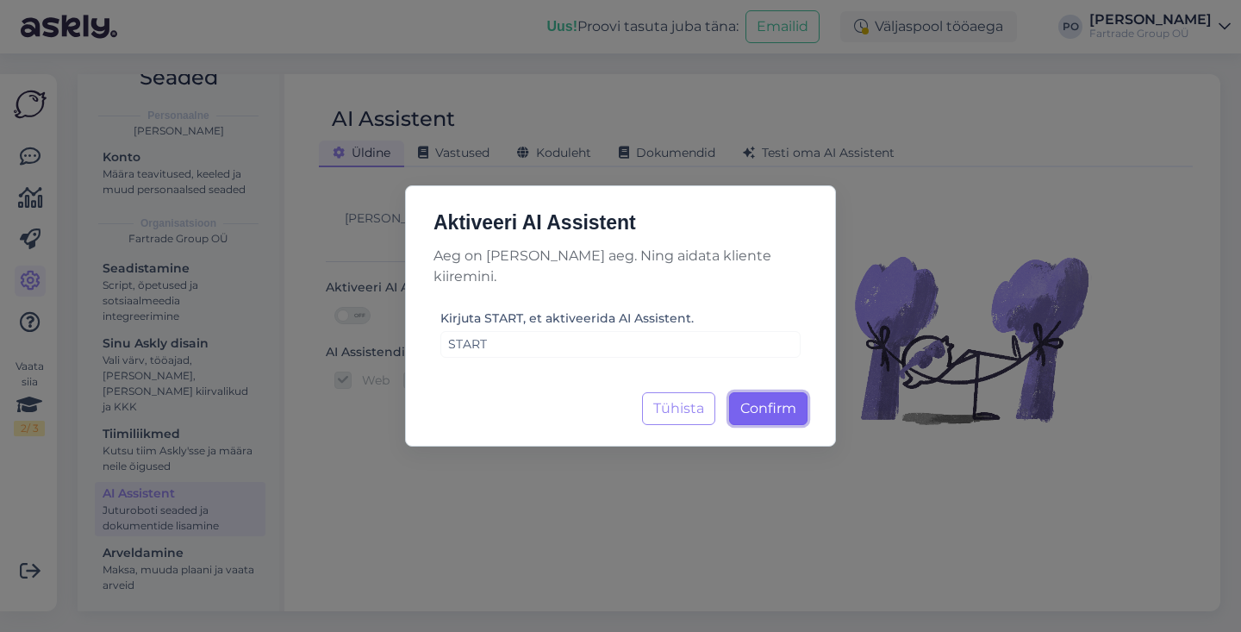
click at [770, 400] on span "Confirm" at bounding box center [768, 408] width 56 height 16
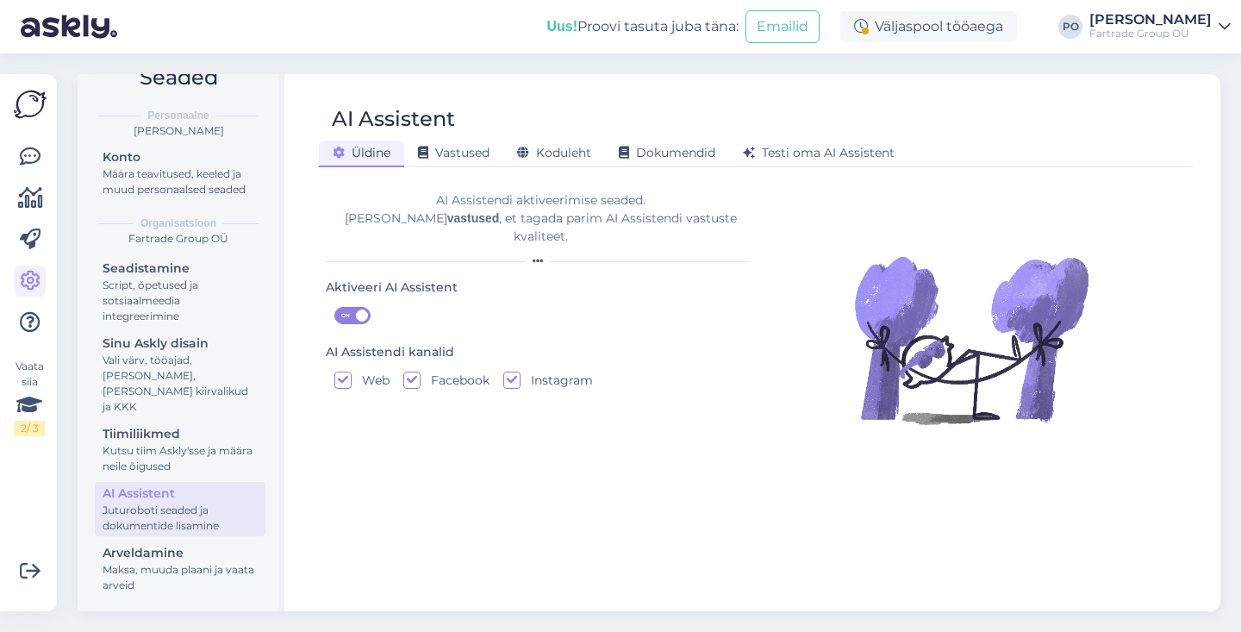
click at [571, 228] on div "AI Assistendi aktiveerimise seaded. [PERSON_NAME] vastused , et tagada parim AI…" at bounding box center [541, 227] width 430 height 99
click at [519, 230] on div "AI Assistendi aktiveerimise seaded. [PERSON_NAME] vastused , et tagada parim AI…" at bounding box center [541, 227] width 430 height 99
click at [439, 146] on span "Vastused" at bounding box center [454, 153] width 72 height 16
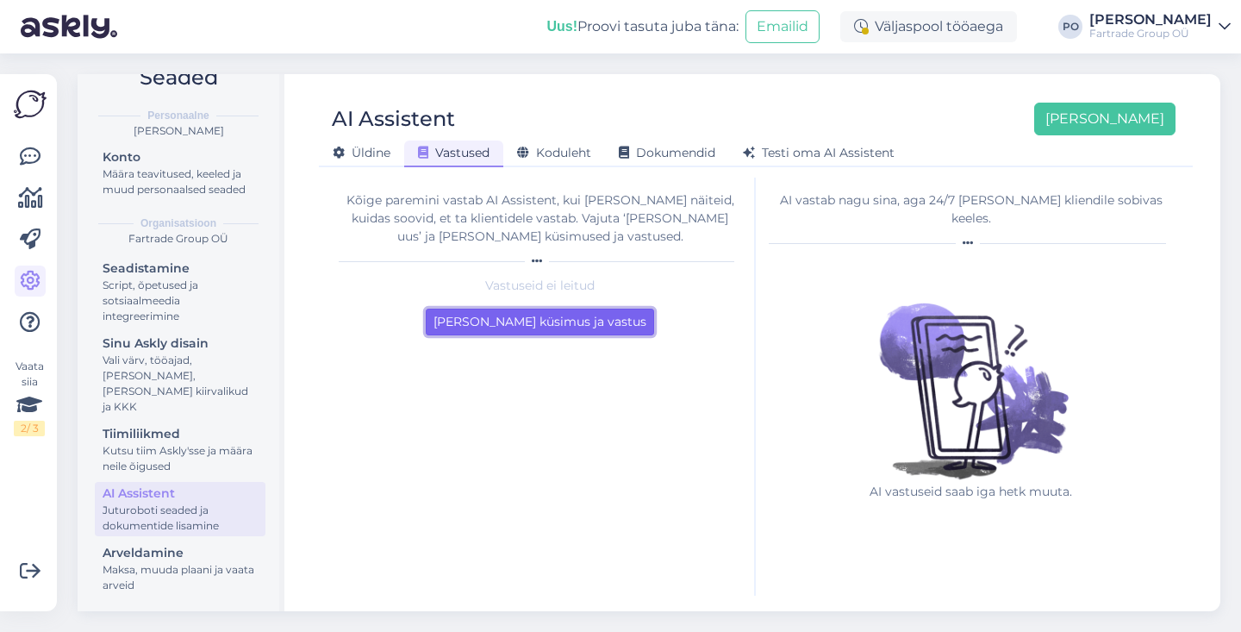
click at [556, 321] on button "[PERSON_NAME] küsimus ja vastus" at bounding box center [540, 321] width 228 height 27
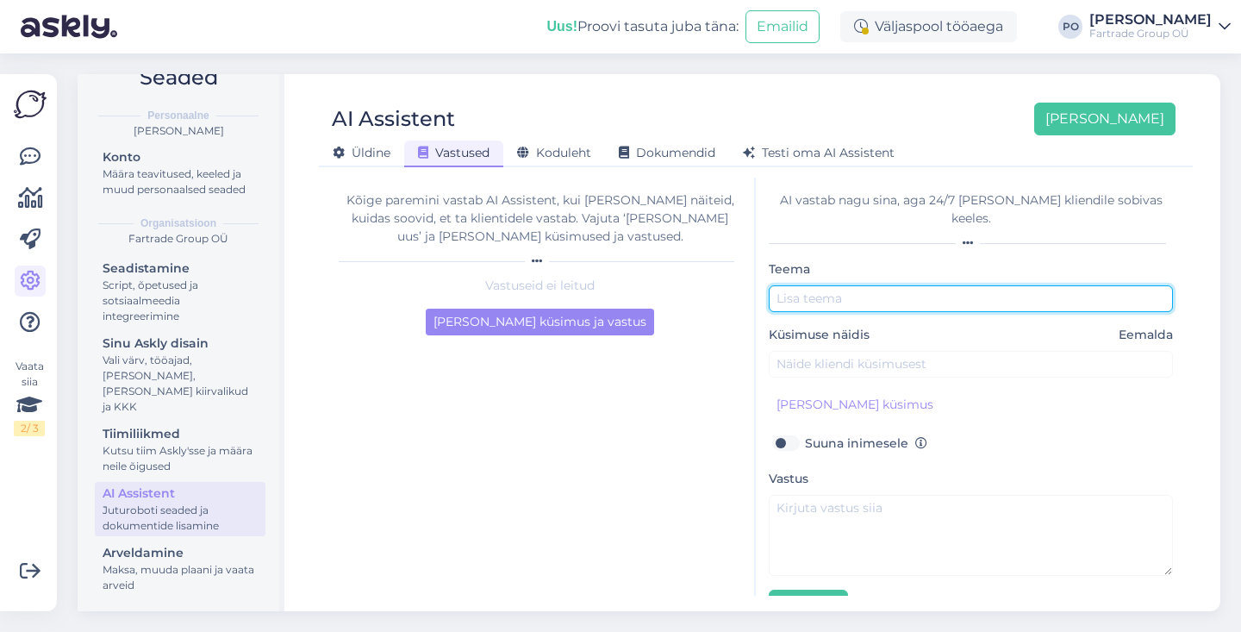
click at [839, 285] on input "text" at bounding box center [971, 298] width 404 height 27
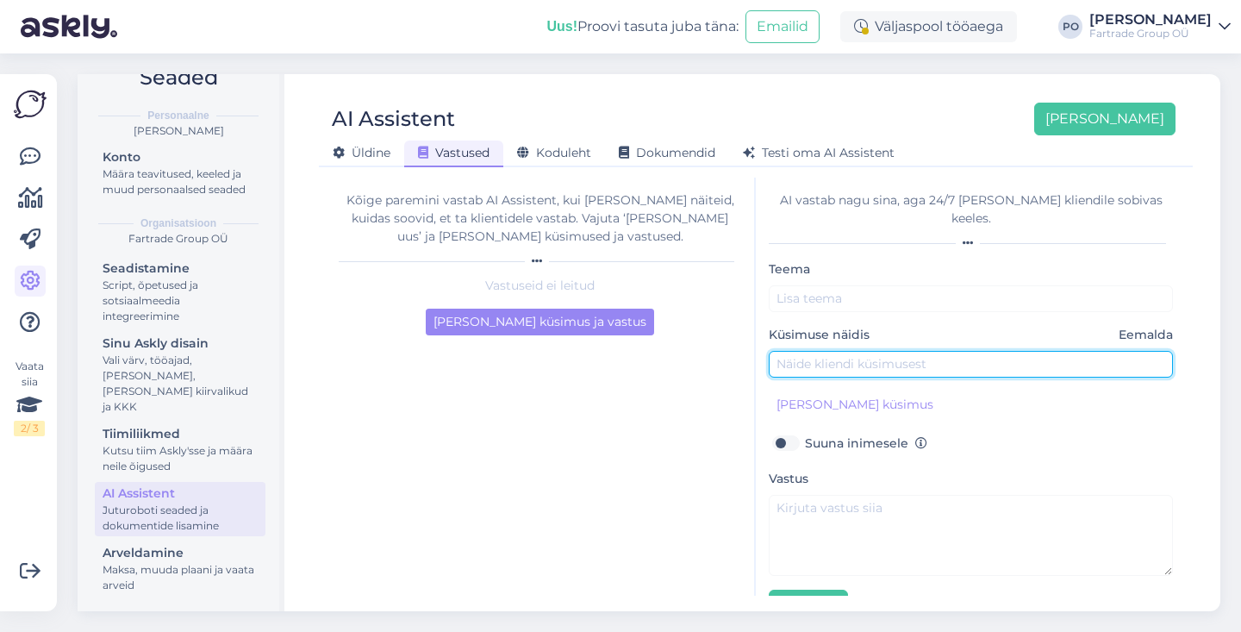
click at [870, 351] on input "text" at bounding box center [971, 364] width 404 height 27
type input "Tere, uurin oma tellimuse tarne kohta"
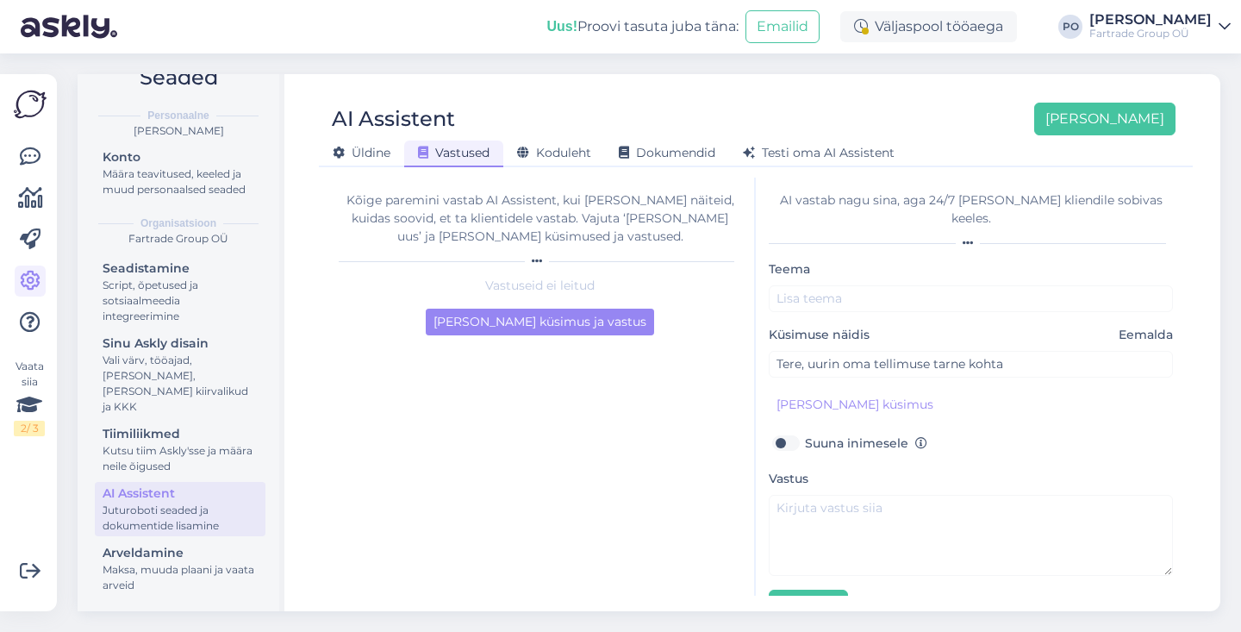
click at [889, 468] on div "Vastus" at bounding box center [971, 522] width 404 height 108
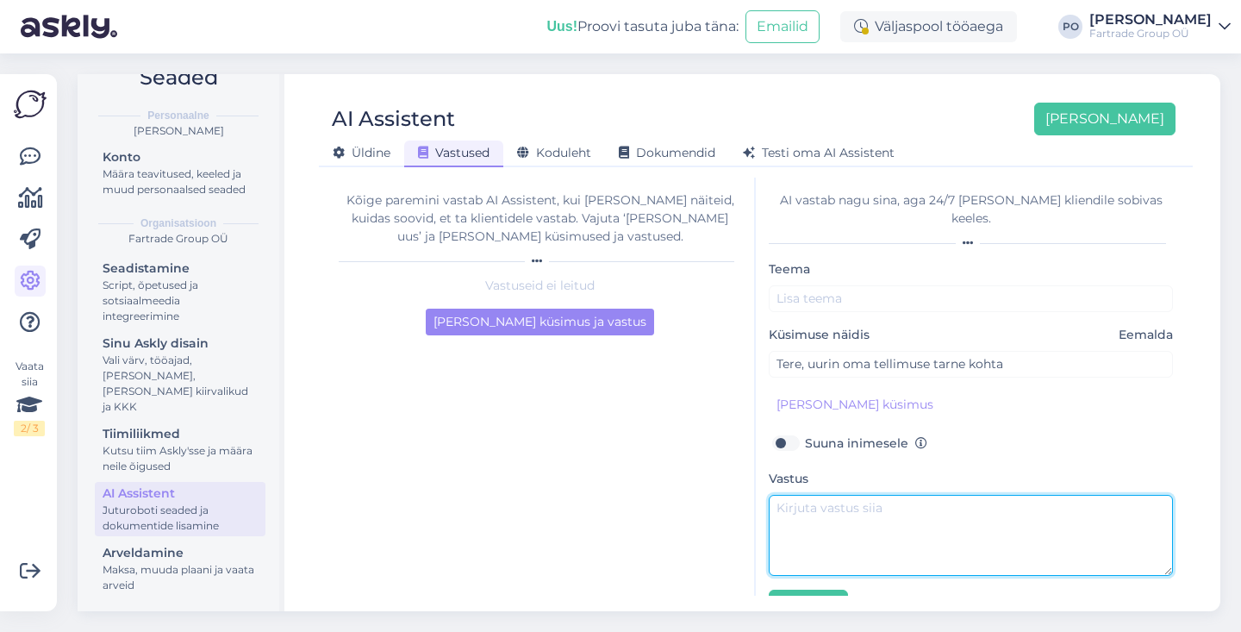
click at [872, 498] on textarea at bounding box center [971, 535] width 404 height 81
